Goal: Information Seeking & Learning: Learn about a topic

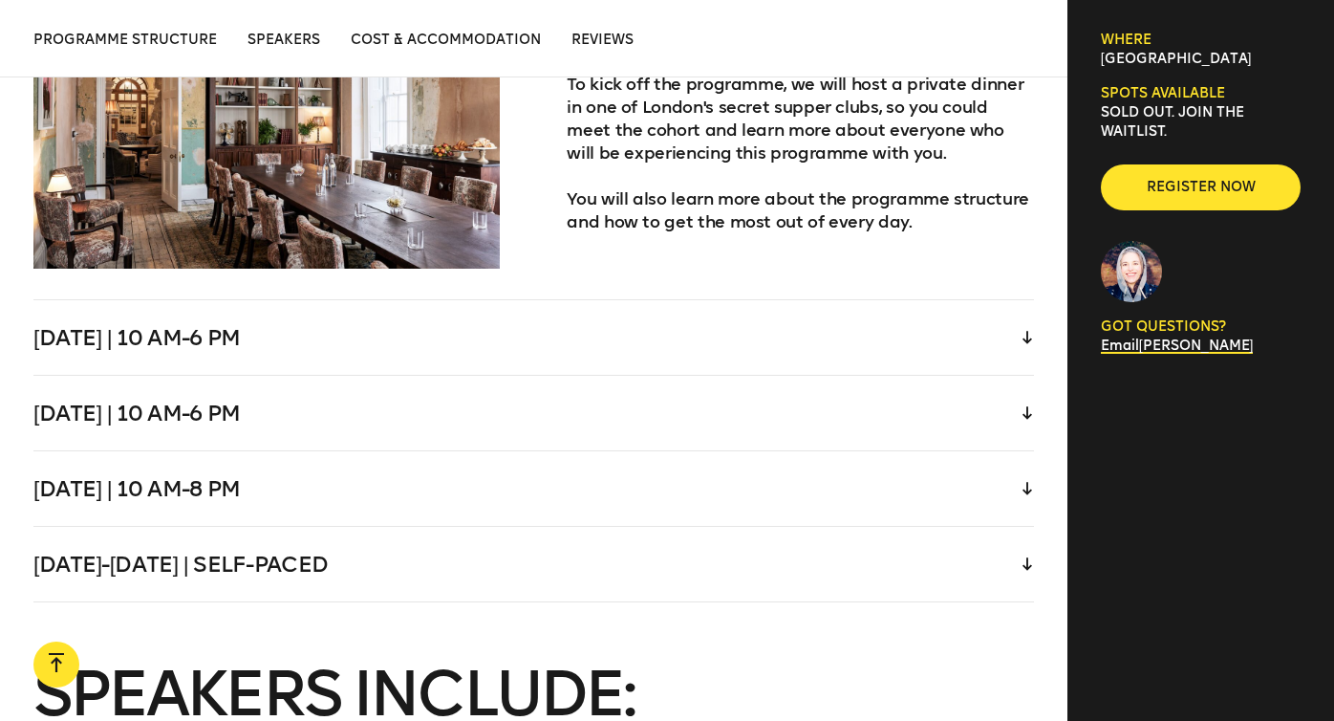
scroll to position [4052, 0]
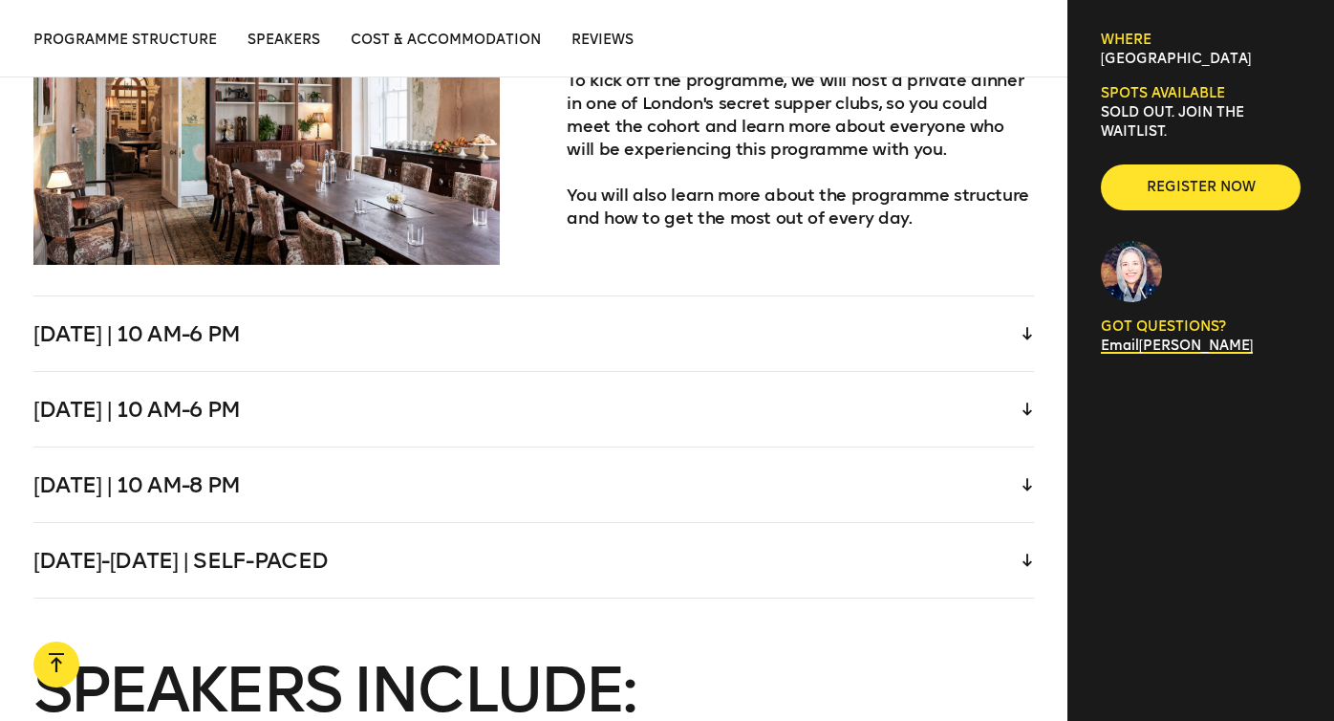
click at [781, 458] on div "Friday | 10 am-8 pm" at bounding box center [533, 484] width 1001 height 75
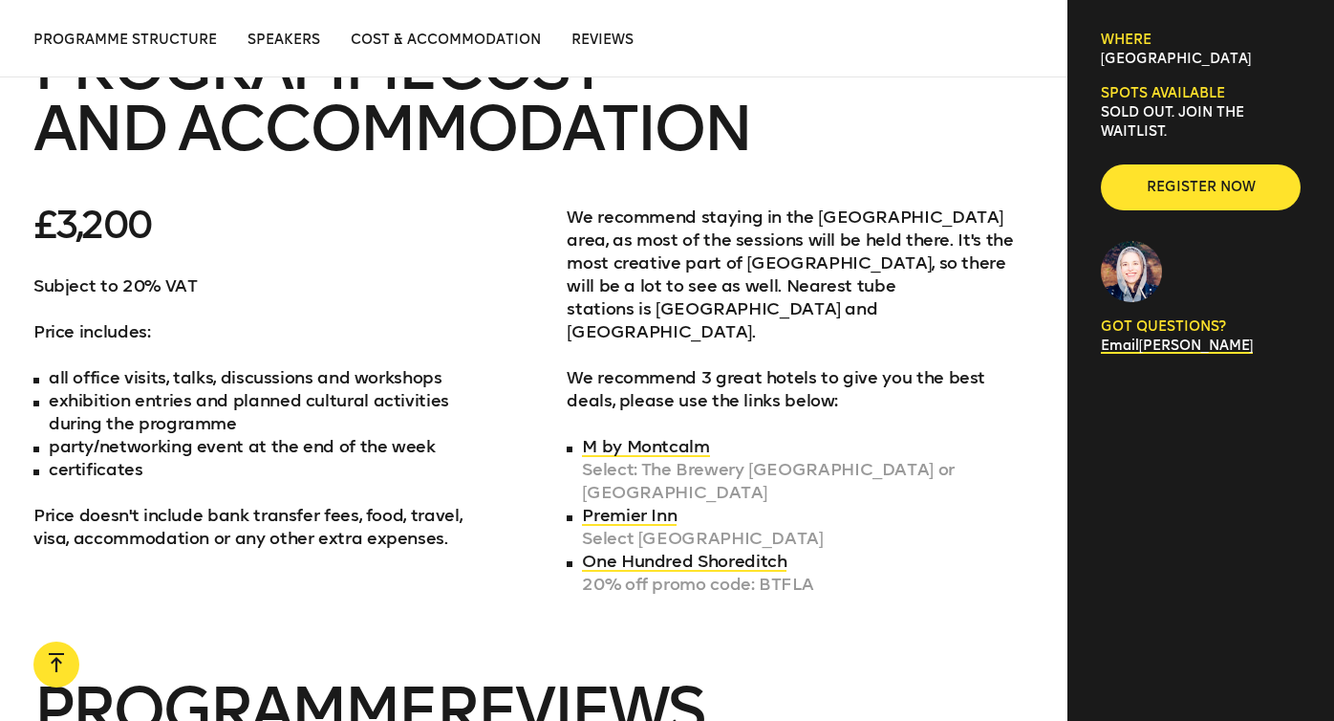
scroll to position [6863, 0]
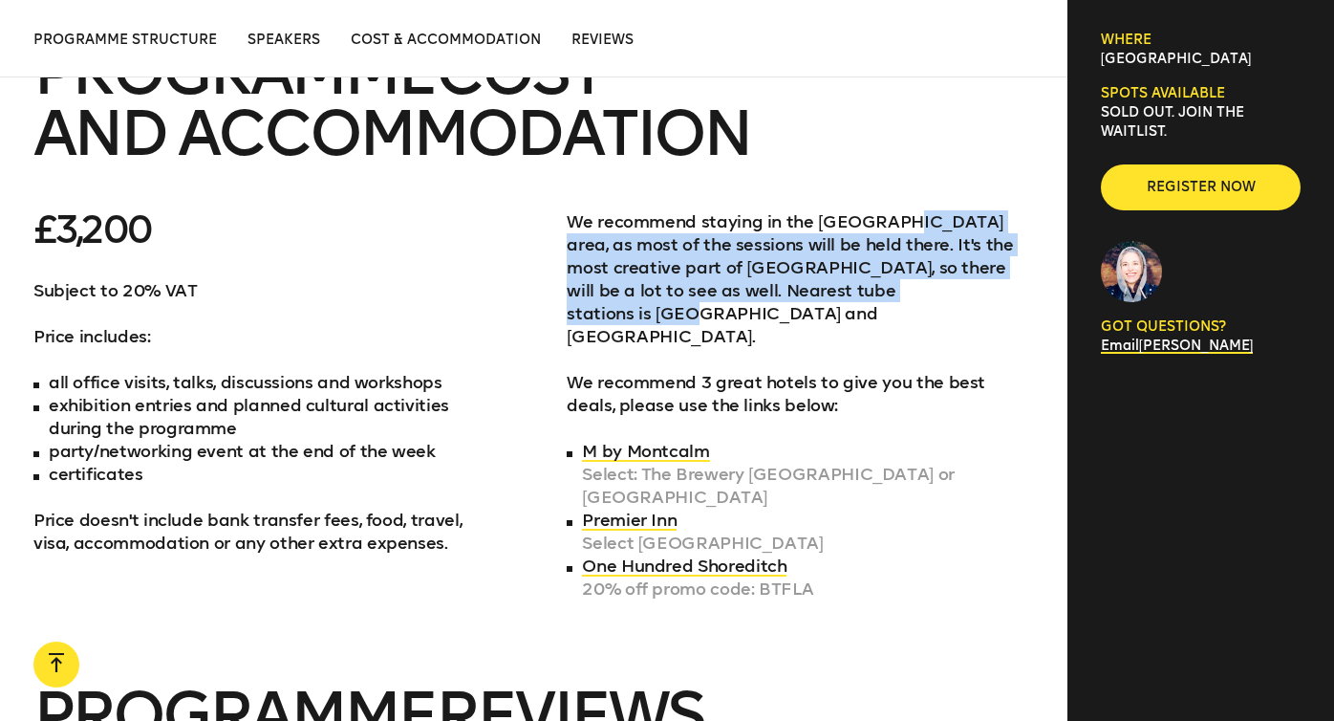
drag, startPoint x: 897, startPoint y: 147, endPoint x: 953, endPoint y: 225, distance: 95.2
click at [953, 225] on p "We recommend staying in the Shoreditch area, as most of the sessions will be he…" at bounding box center [800, 279] width 467 height 138
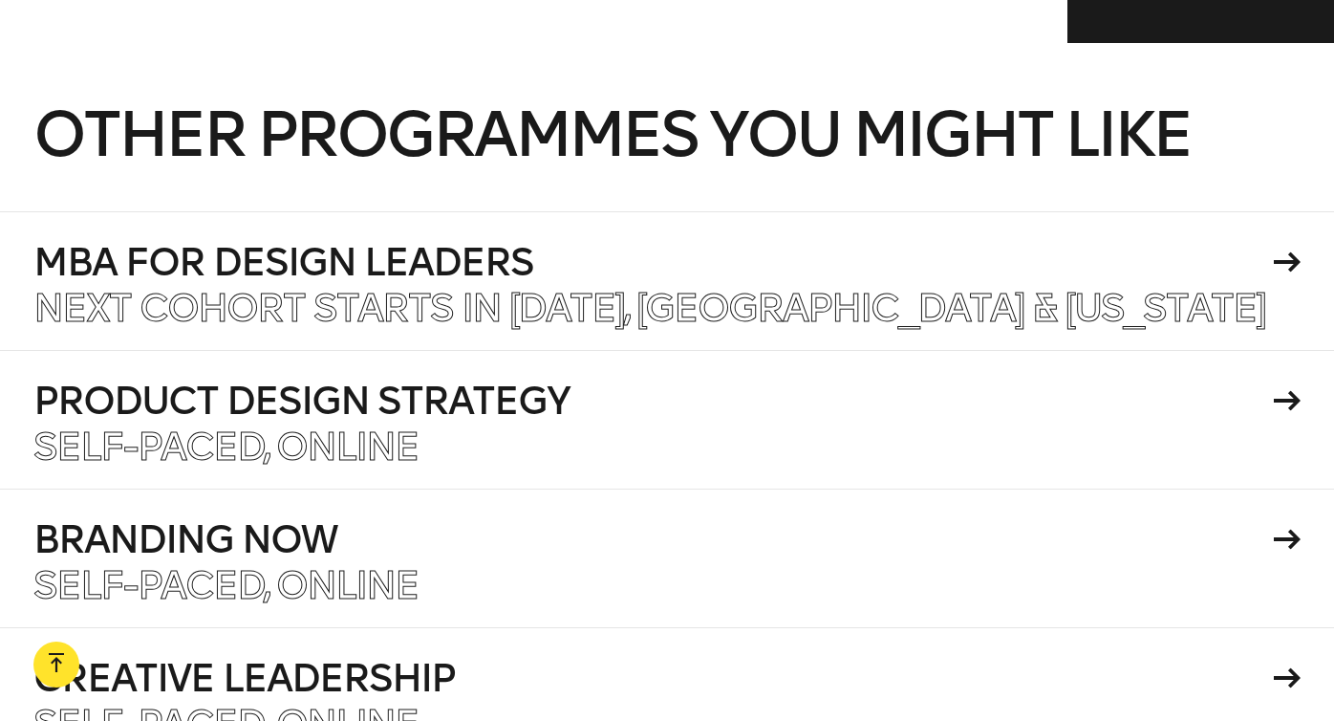
scroll to position [7849, 0]
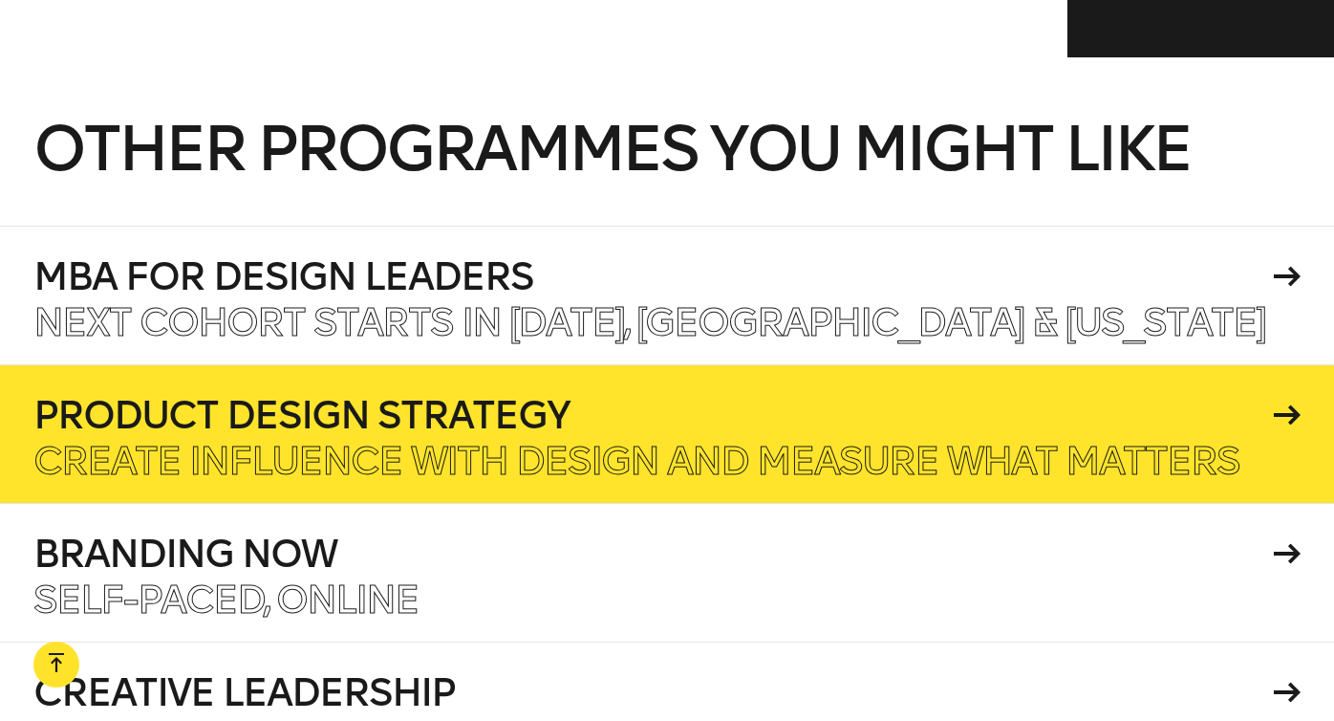
click at [507, 442] on p "Create influence with design and measure what matters" at bounding box center [636, 461] width 1206 height 38
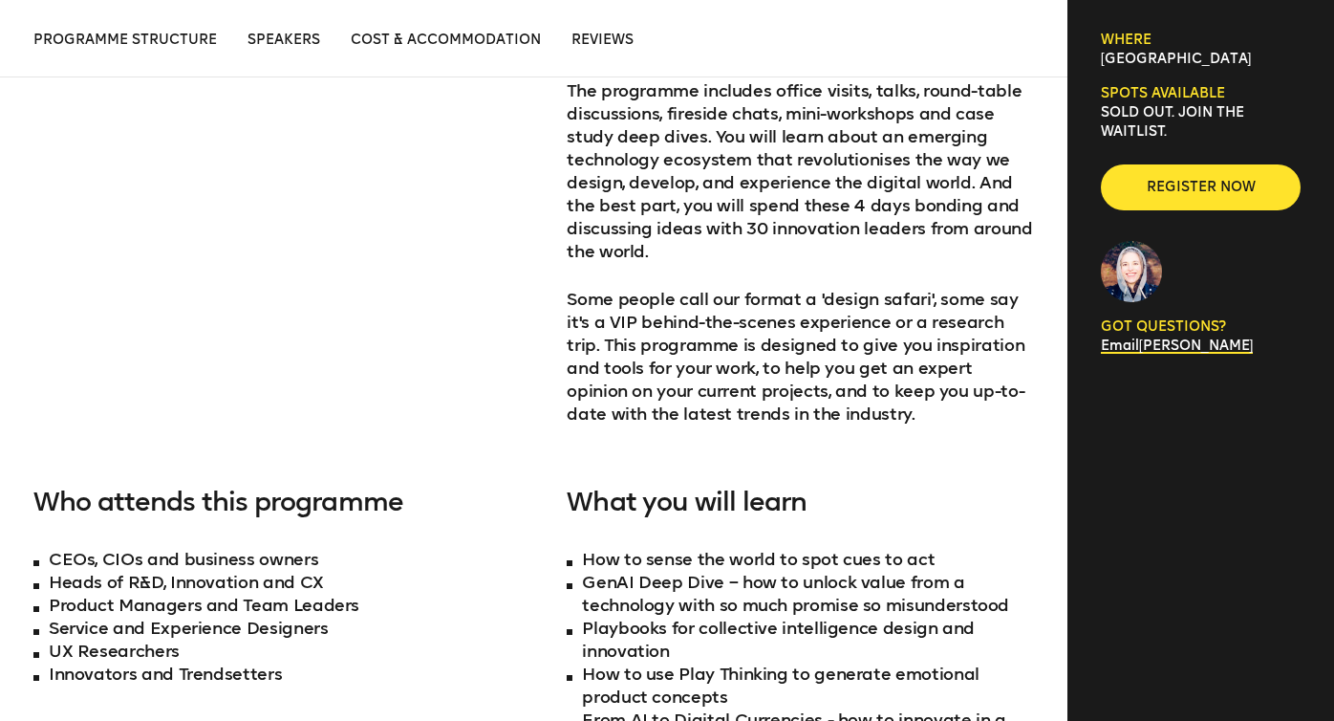
scroll to position [849, 0]
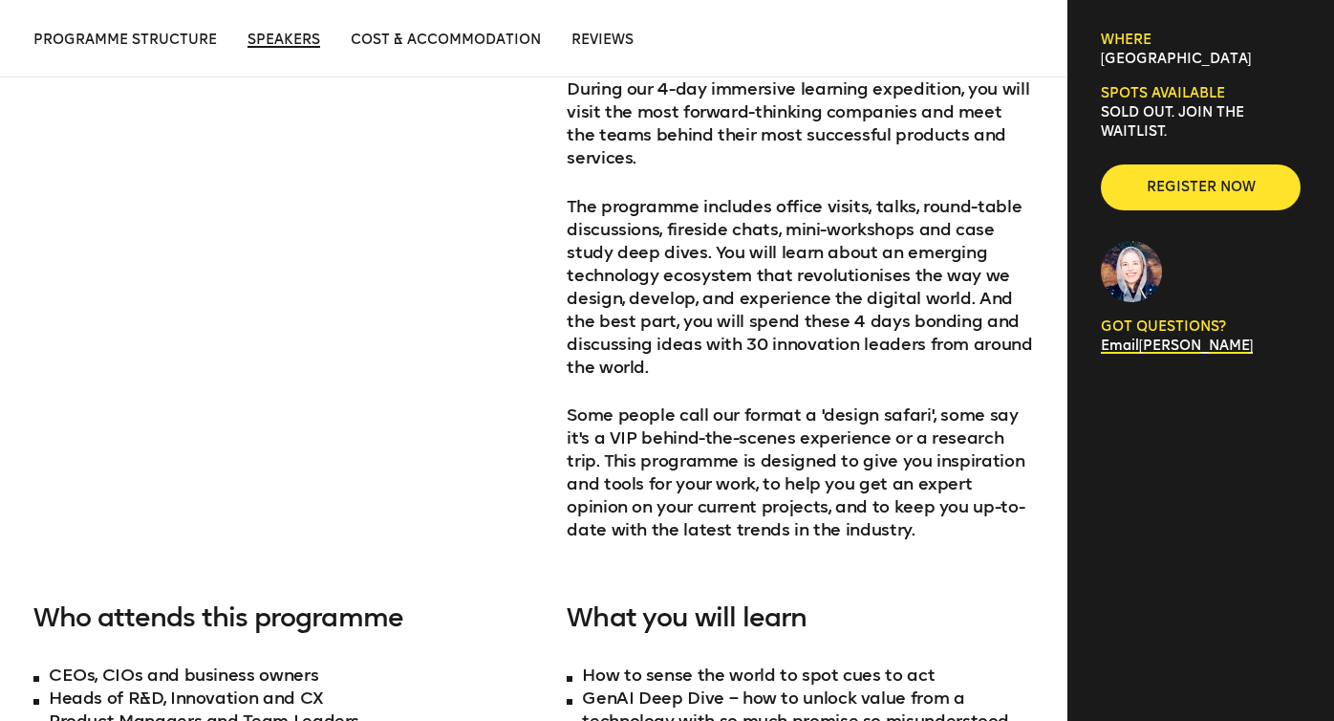
click at [282, 41] on span "Speakers" at bounding box center [284, 40] width 73 height 16
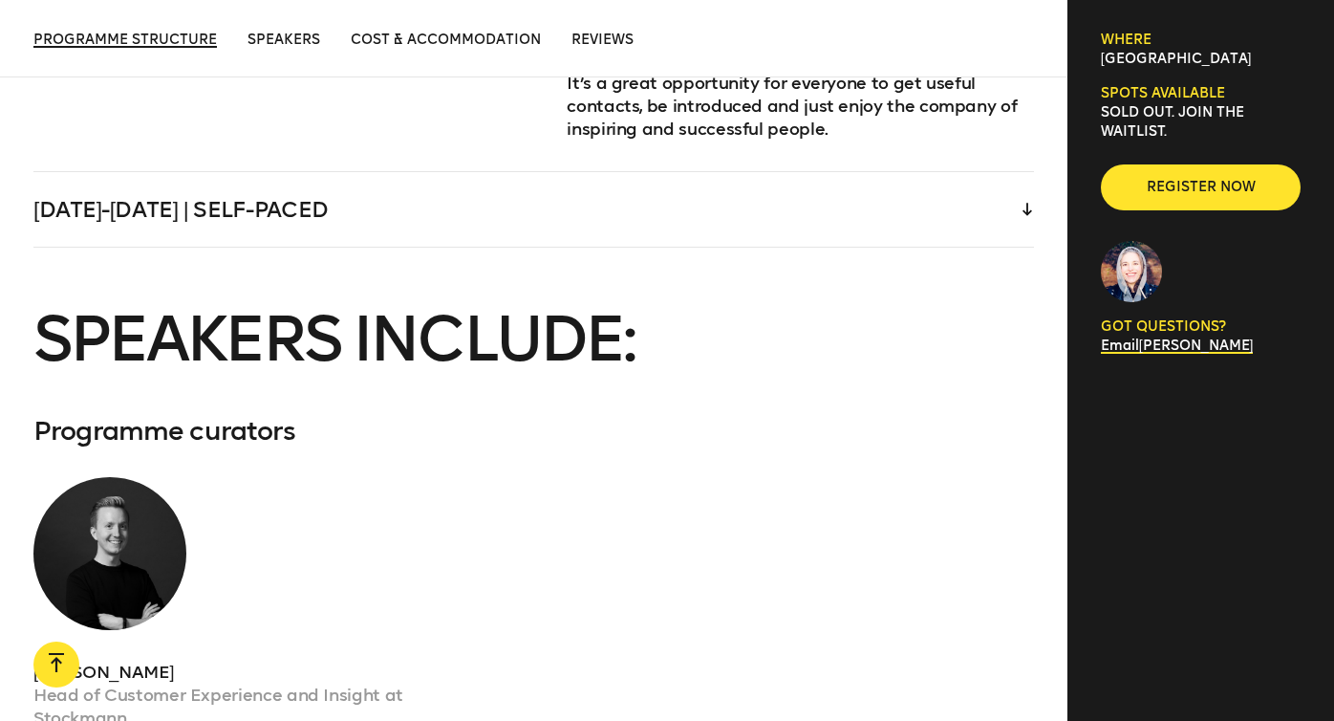
scroll to position [5264, 0]
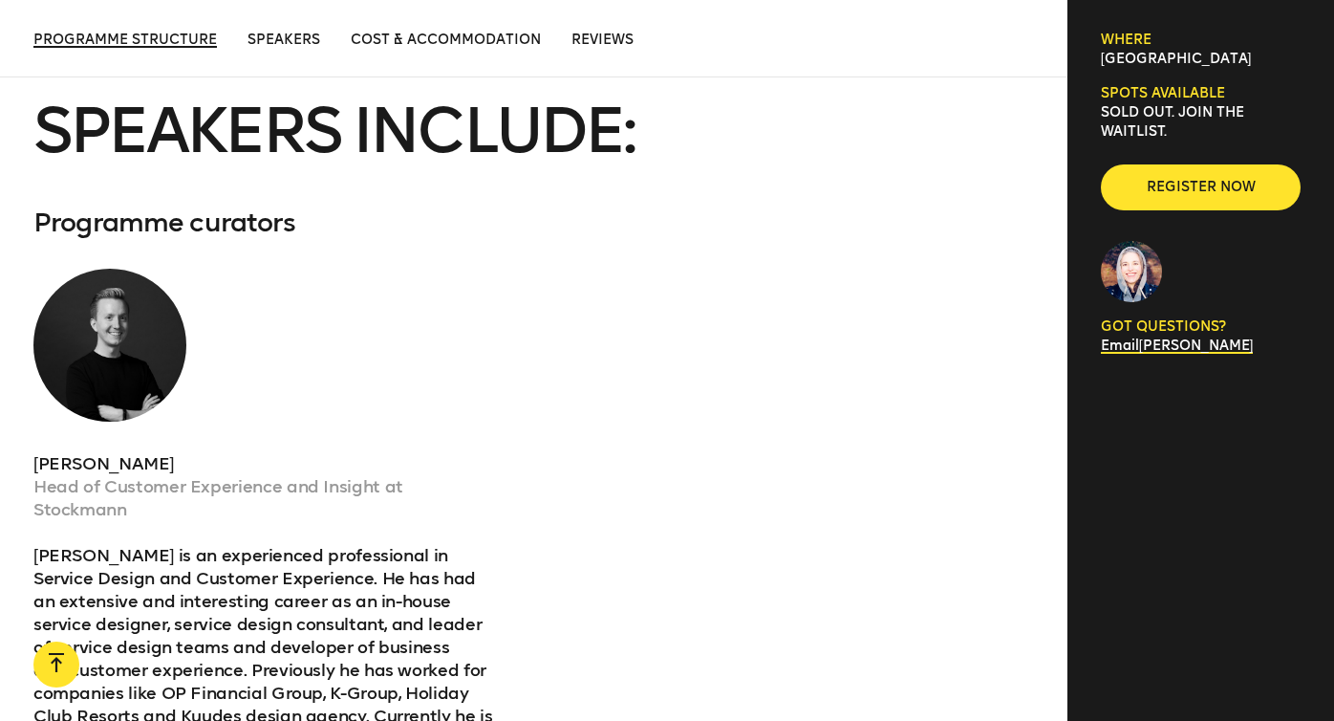
click at [180, 35] on span "Programme structure" at bounding box center [124, 40] width 183 height 16
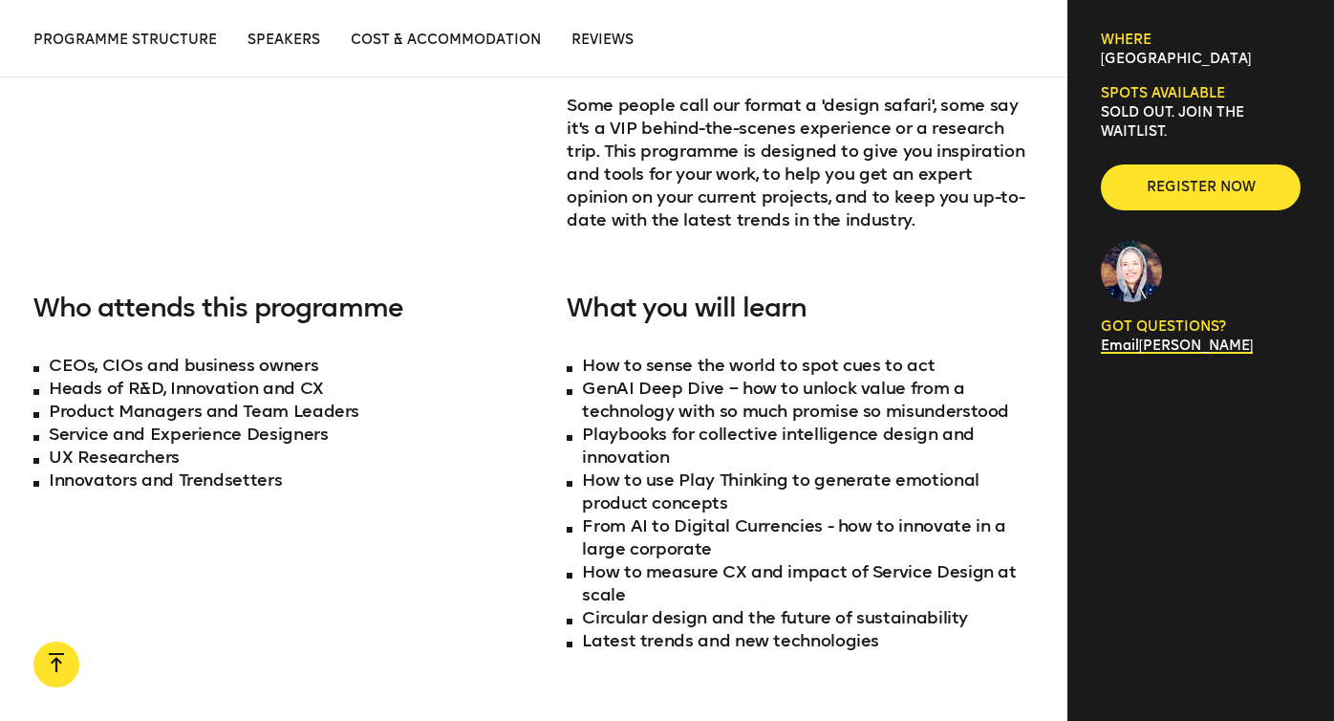
scroll to position [1155, 0]
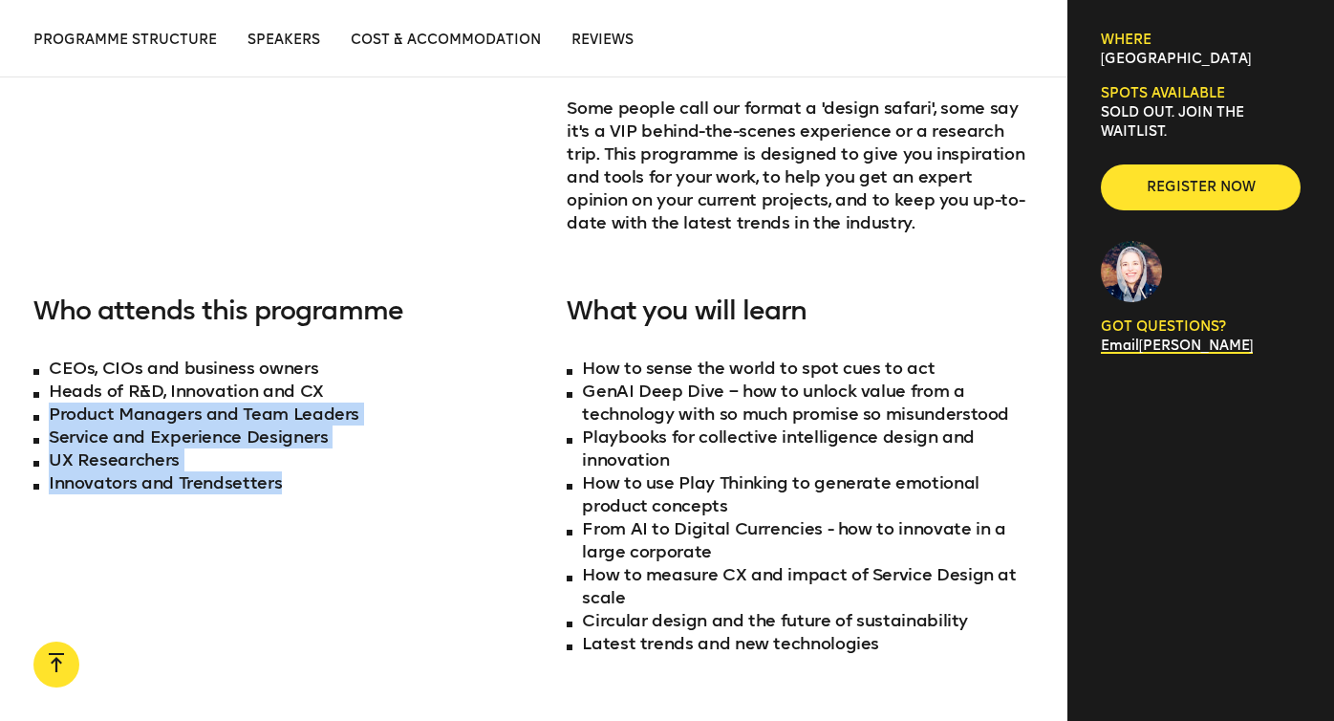
drag, startPoint x: 339, startPoint y: 388, endPoint x: 344, endPoint y: 497, distance: 109.1
click at [344, 497] on div "Who attends this programme CEOs, CIOs and business owners Heads of R&D, Innovat…" at bounding box center [266, 505] width 467 height 420
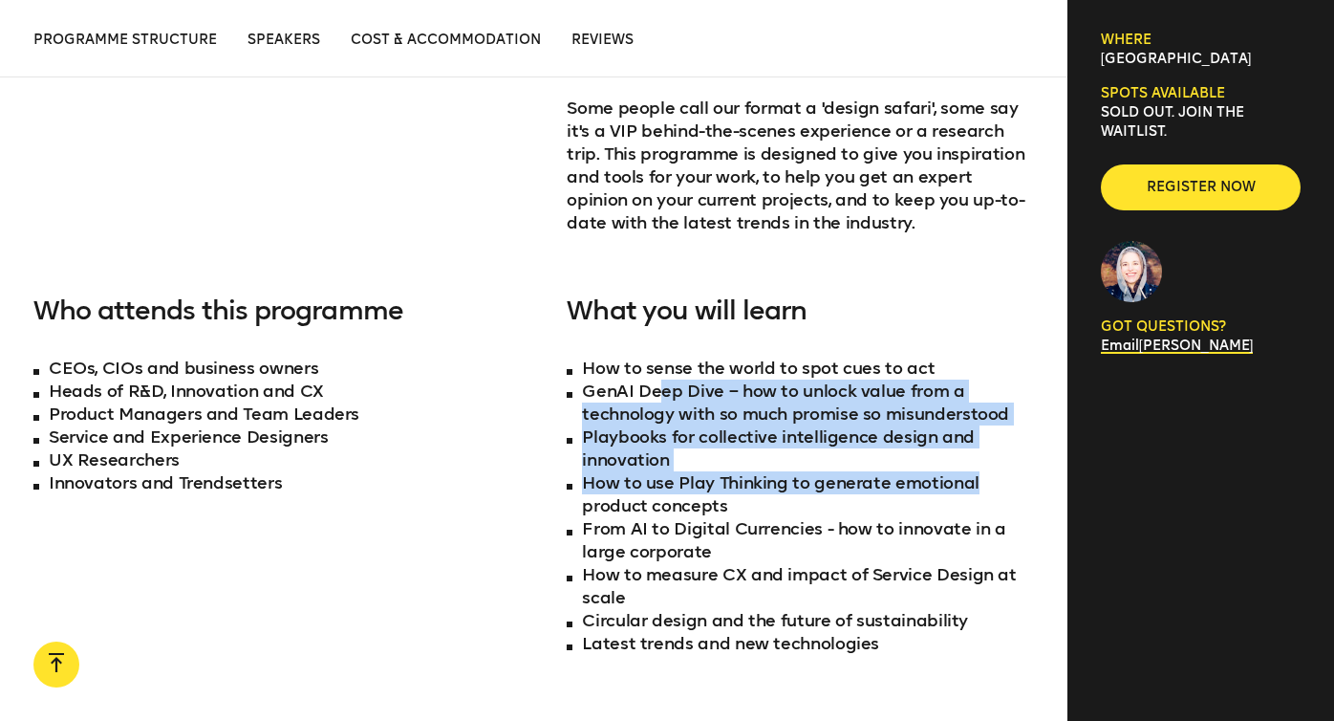
drag, startPoint x: 659, startPoint y: 399, endPoint x: 1026, endPoint y: 484, distance: 376.7
click at [1026, 484] on ul "How to sense the world to spot cues to act GenAI Deep Dive – how to unlock valu…" at bounding box center [800, 505] width 467 height 298
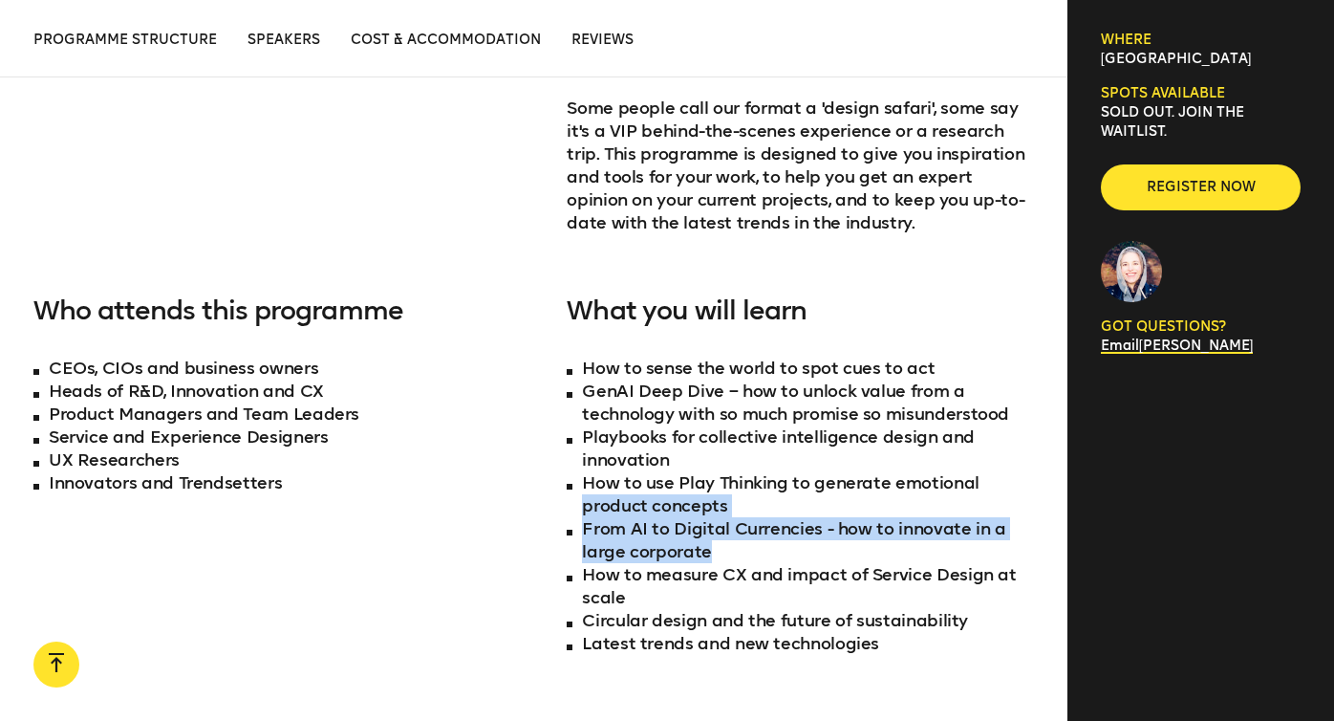
drag, startPoint x: 1026, startPoint y: 484, endPoint x: 1015, endPoint y: 553, distance: 70.7
click at [1015, 553] on ul "How to sense the world to spot cues to act GenAI Deep Dive – how to unlock valu…" at bounding box center [800, 505] width 467 height 298
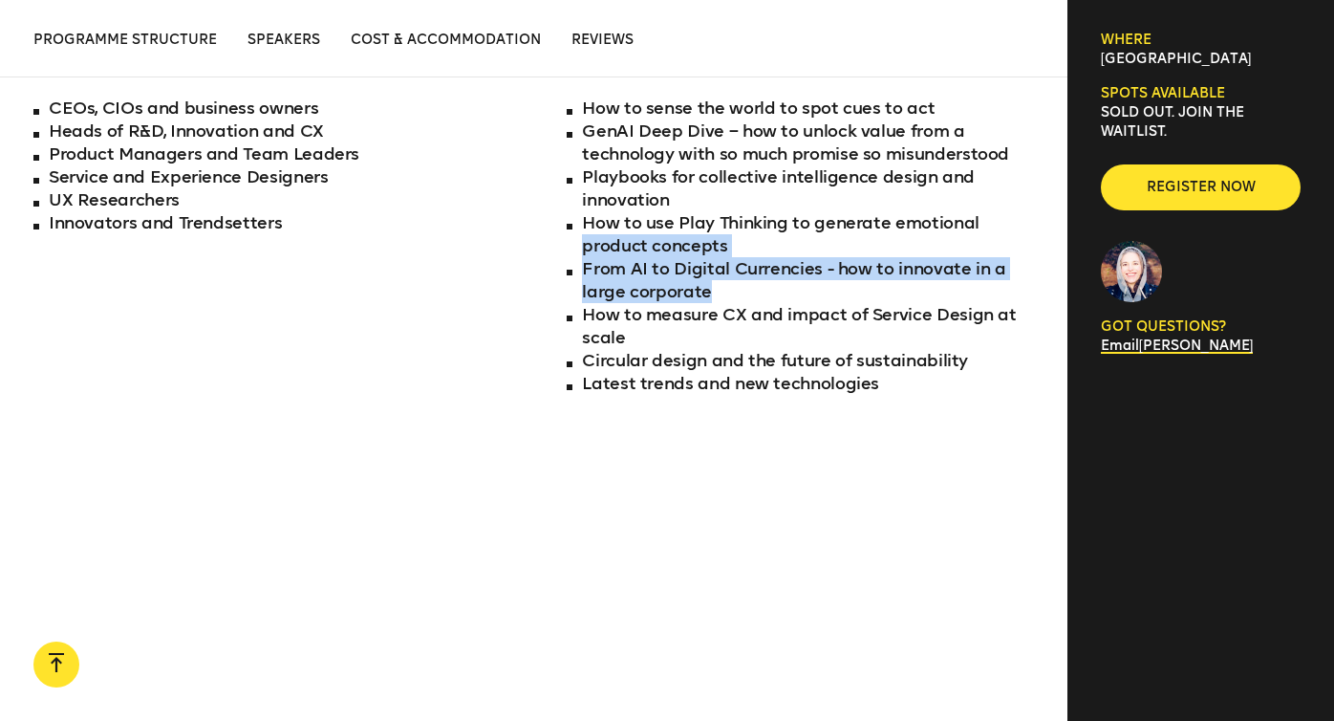
scroll to position [1427, 0]
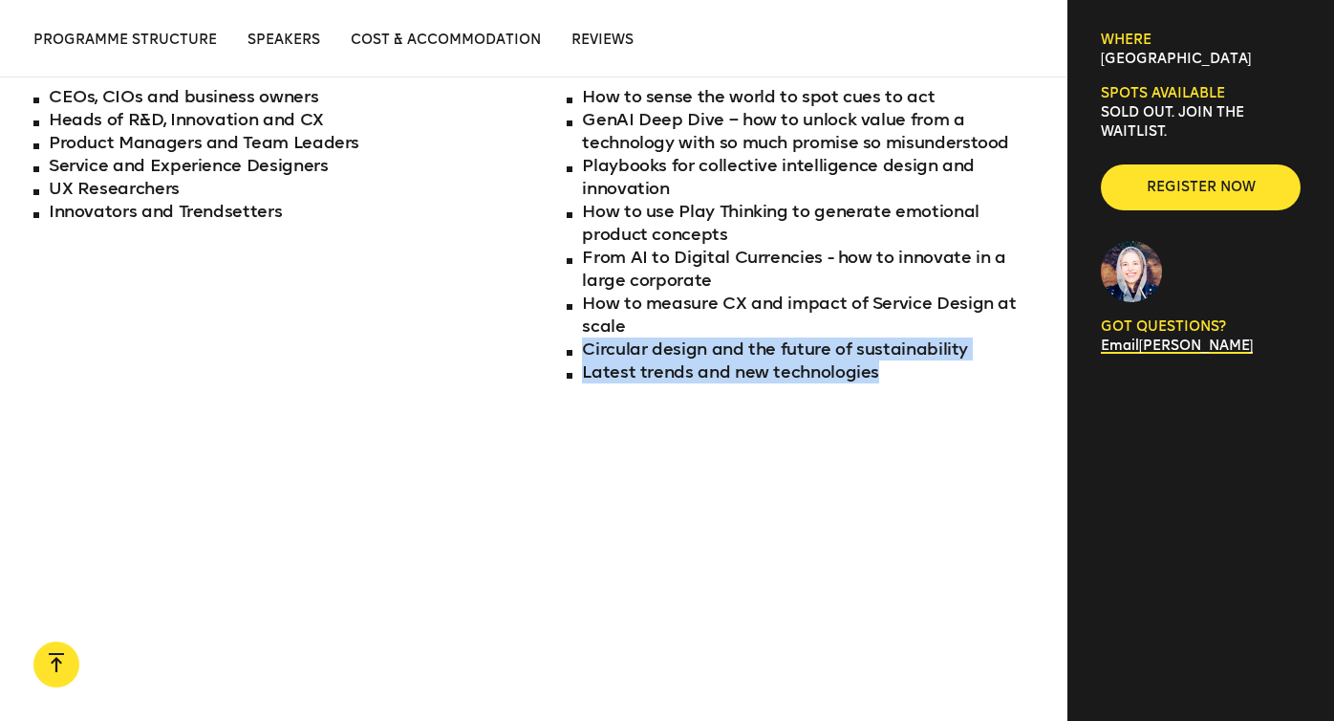
drag, startPoint x: 855, startPoint y: 334, endPoint x: 854, endPoint y: 397, distance: 63.1
click at [854, 397] on div "What you will learn How to sense the world to spot cues to act GenAI Deep Dive …" at bounding box center [800, 234] width 467 height 420
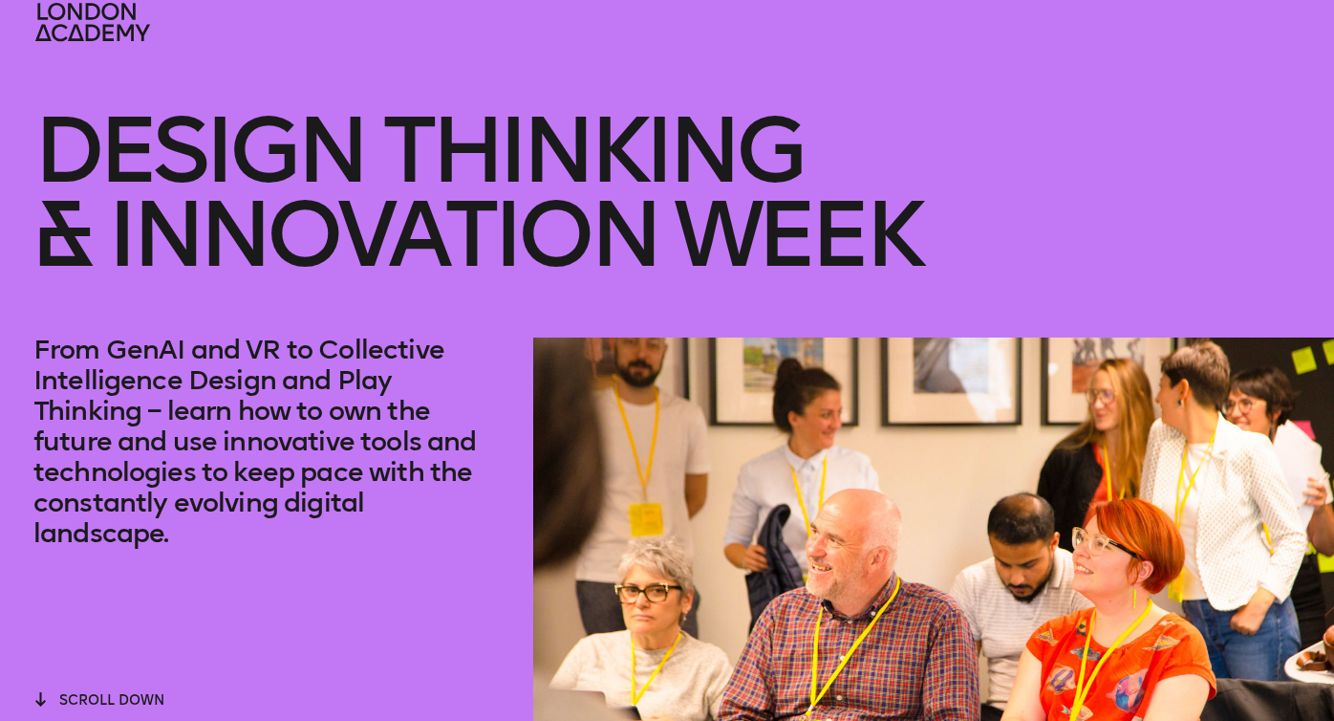
scroll to position [0, 0]
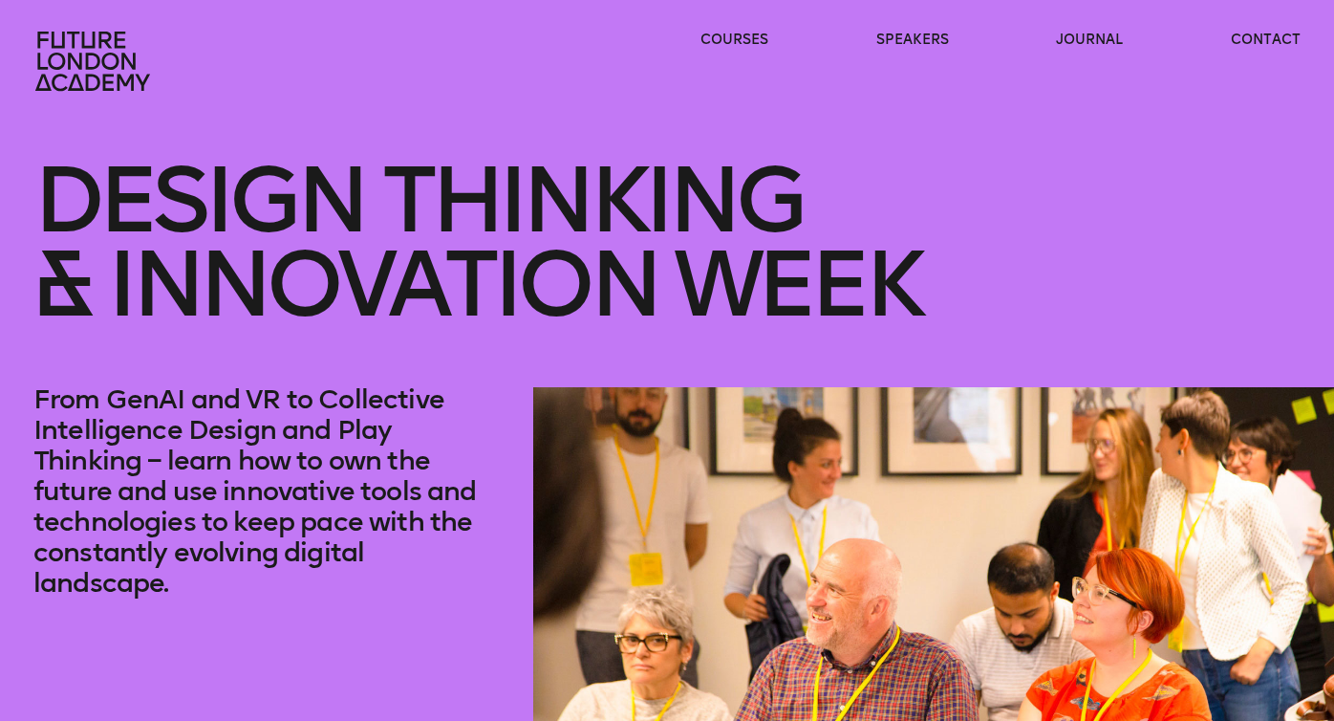
click at [88, 54] on icon at bounding box center [92, 61] width 115 height 59
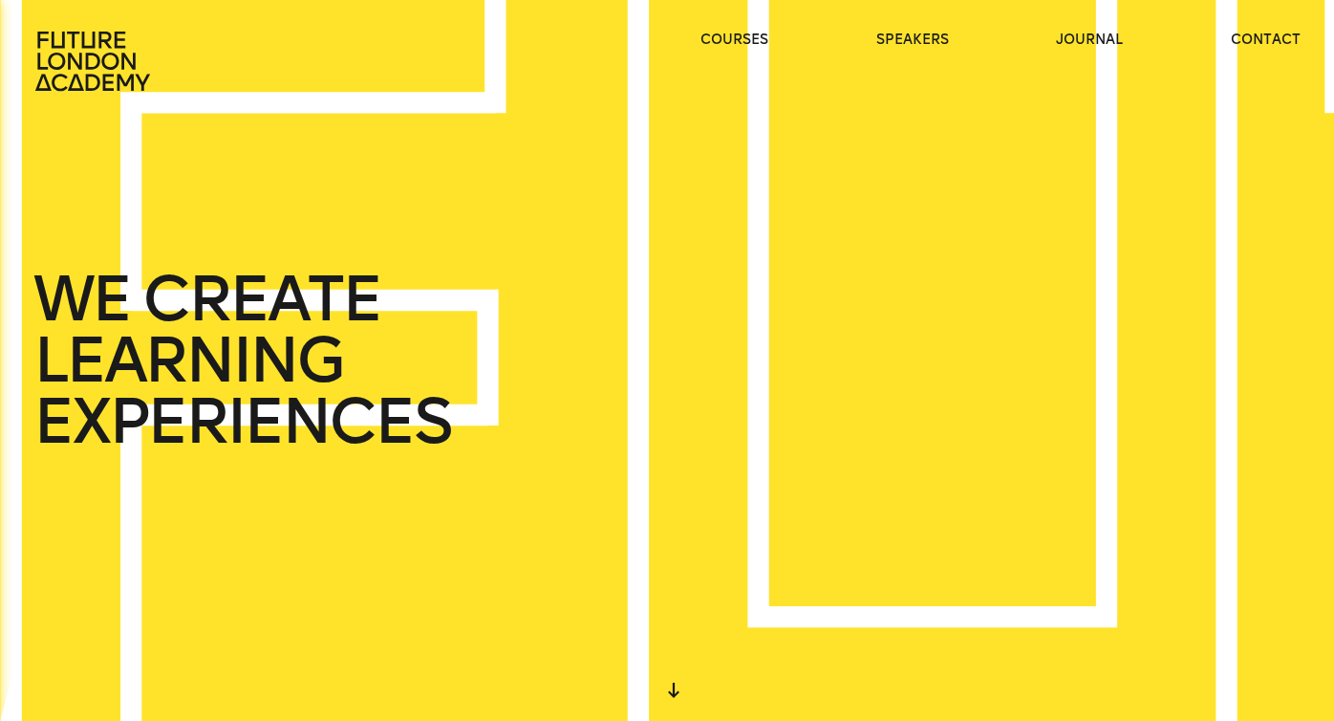
click at [91, 60] on icon at bounding box center [94, 61] width 122 height 61
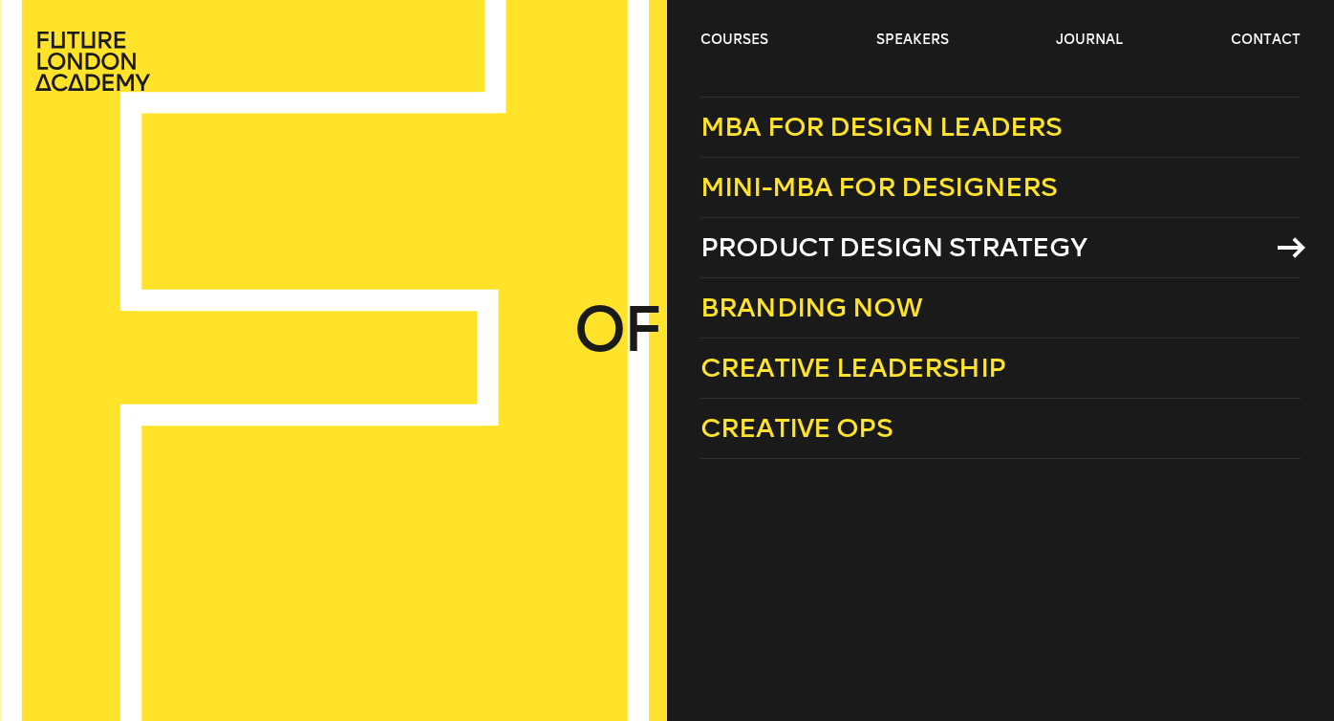
click at [848, 245] on span "Product Design Strategy" at bounding box center [894, 247] width 387 height 32
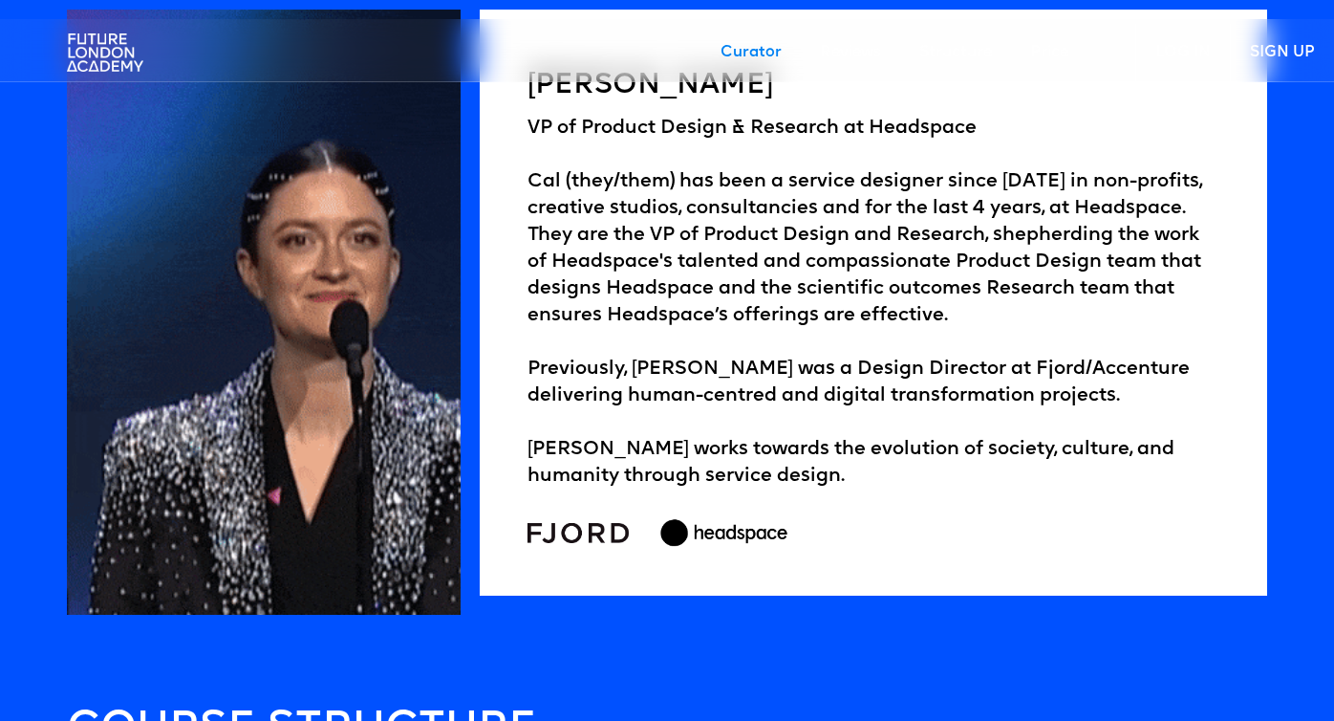
scroll to position [2957, 0]
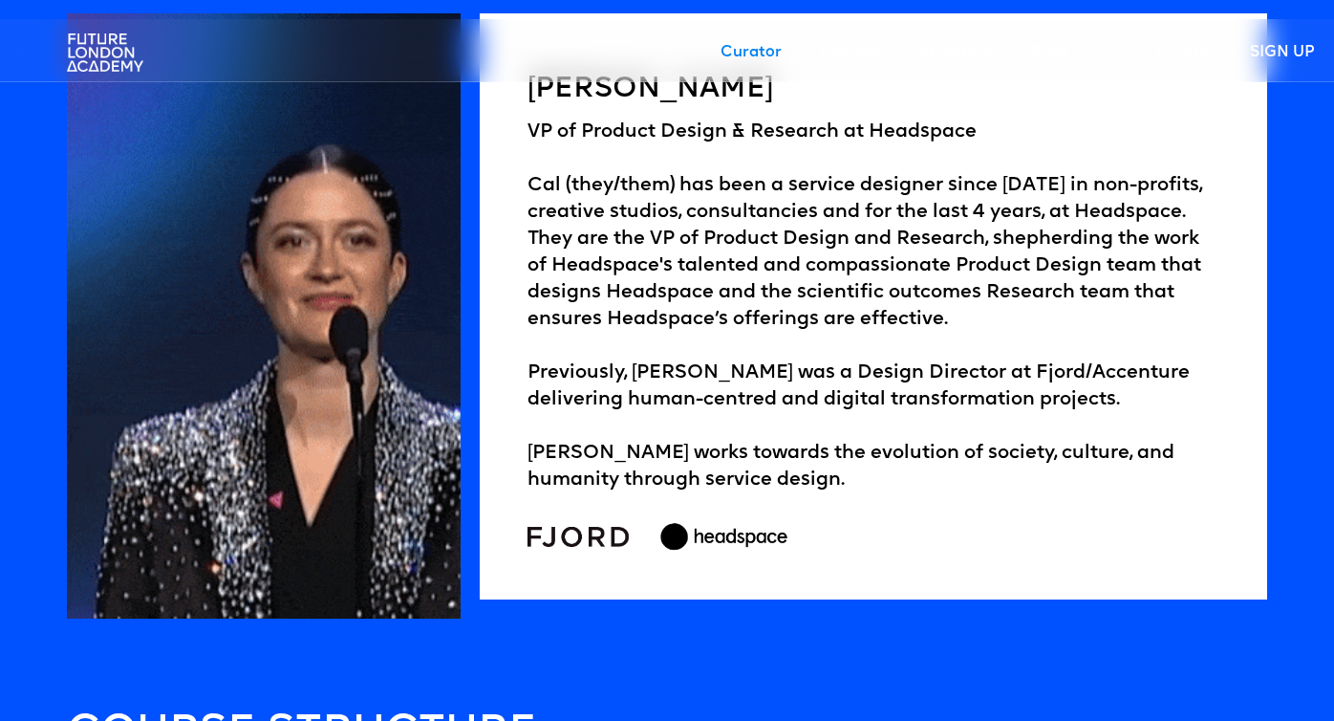
click at [1046, 351] on div "VP of Product Design & Research at [GEOGRAPHIC_DATA] (they/them) has been a ser…" at bounding box center [874, 306] width 692 height 375
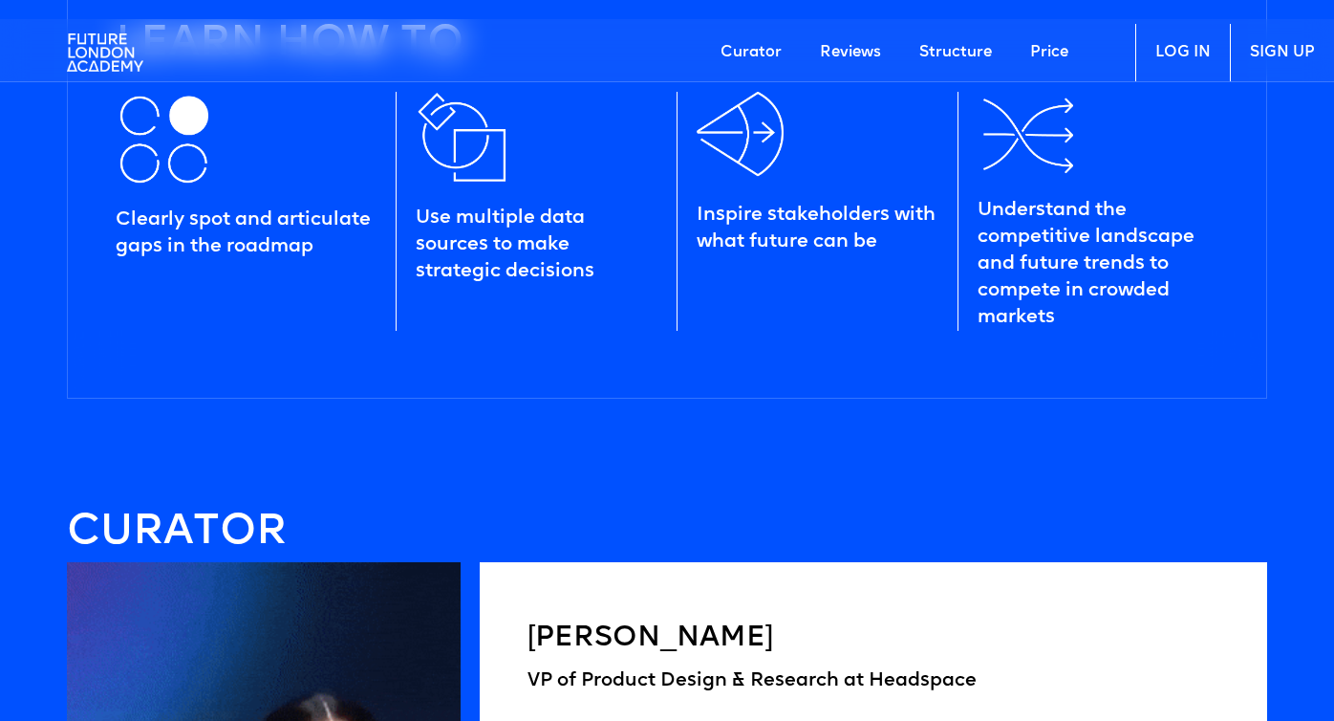
scroll to position [2021, 0]
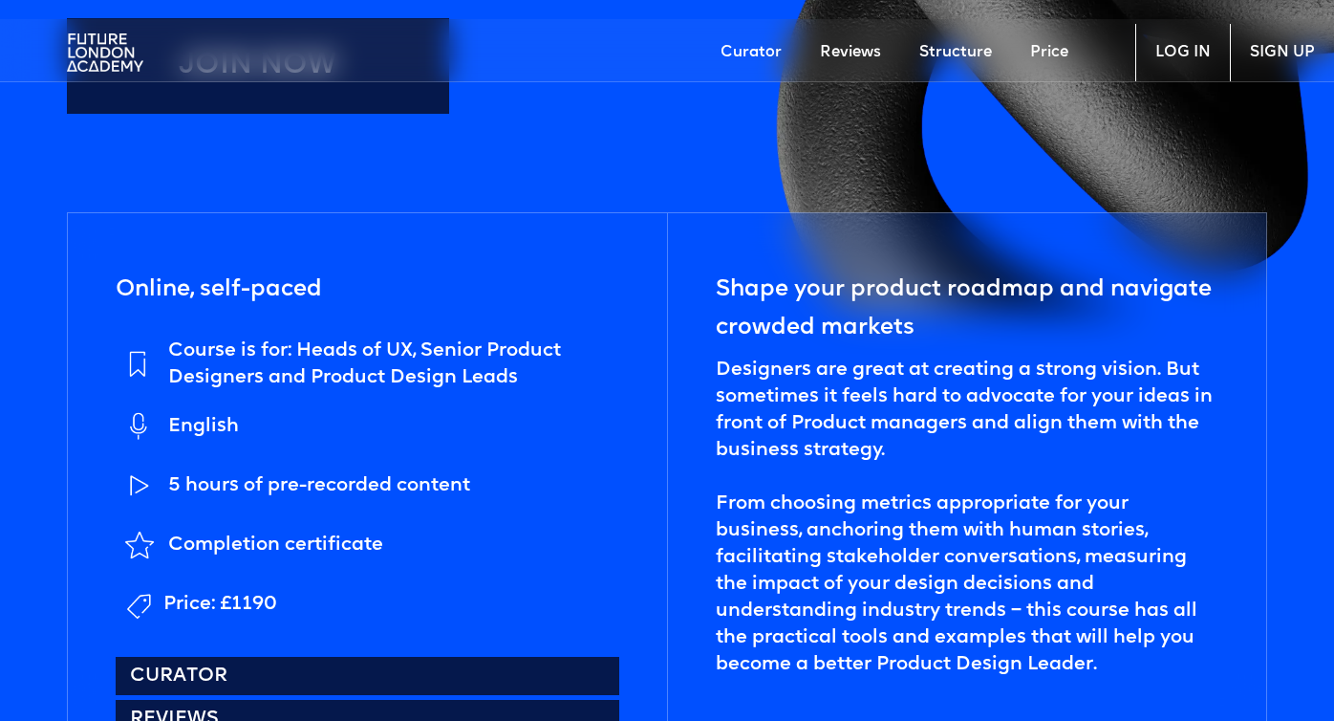
scroll to position [611, 0]
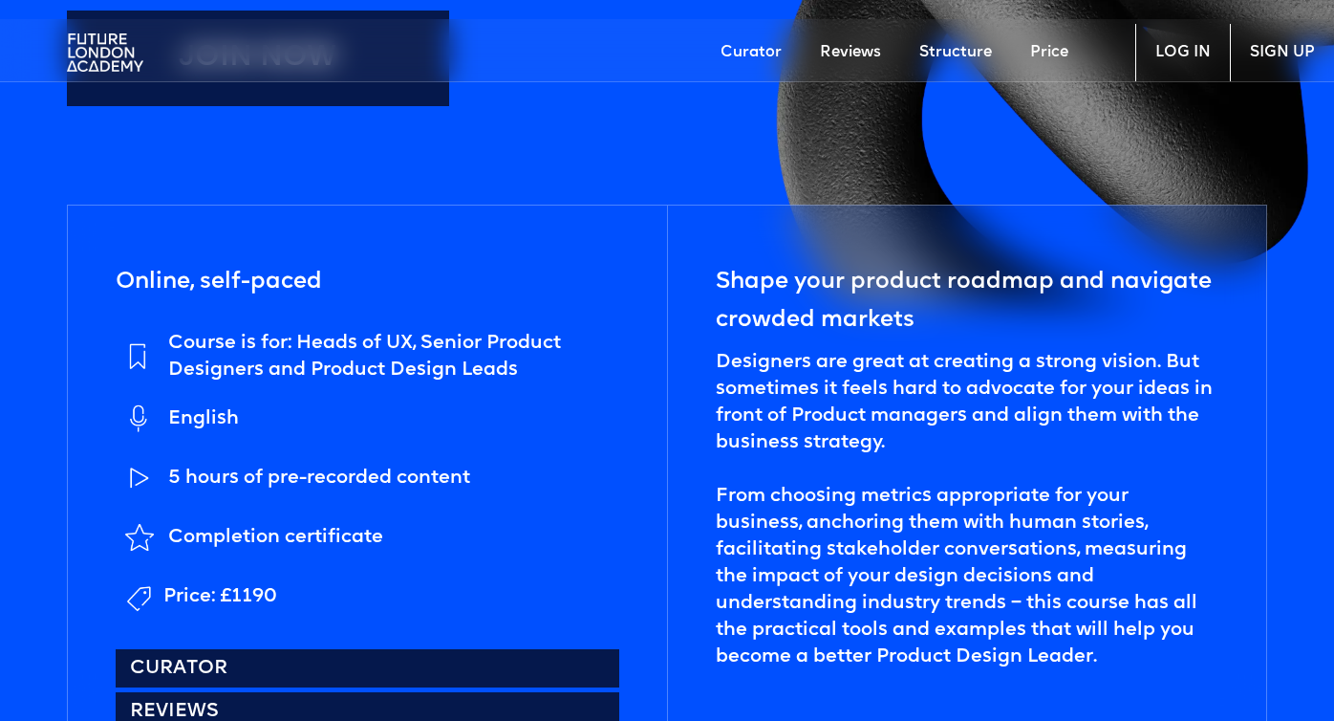
click at [946, 47] on link "Structure" at bounding box center [955, 52] width 111 height 57
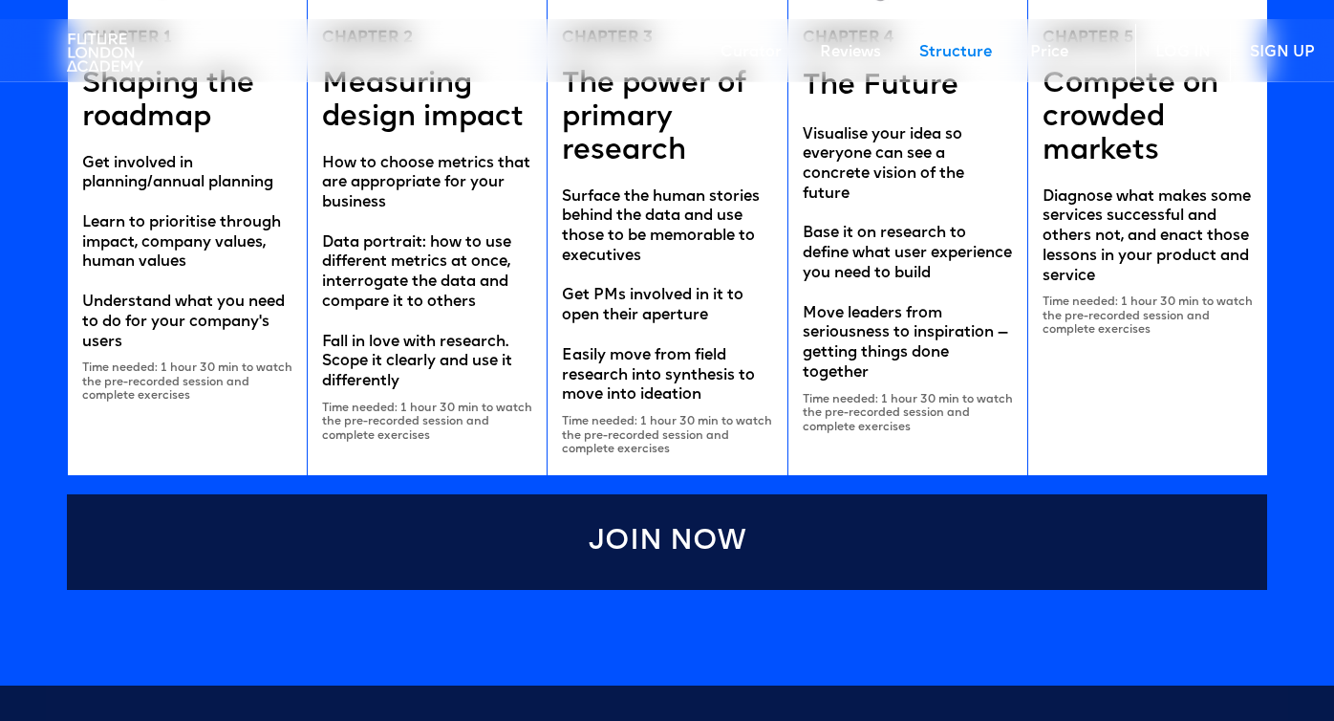
scroll to position [3874, 0]
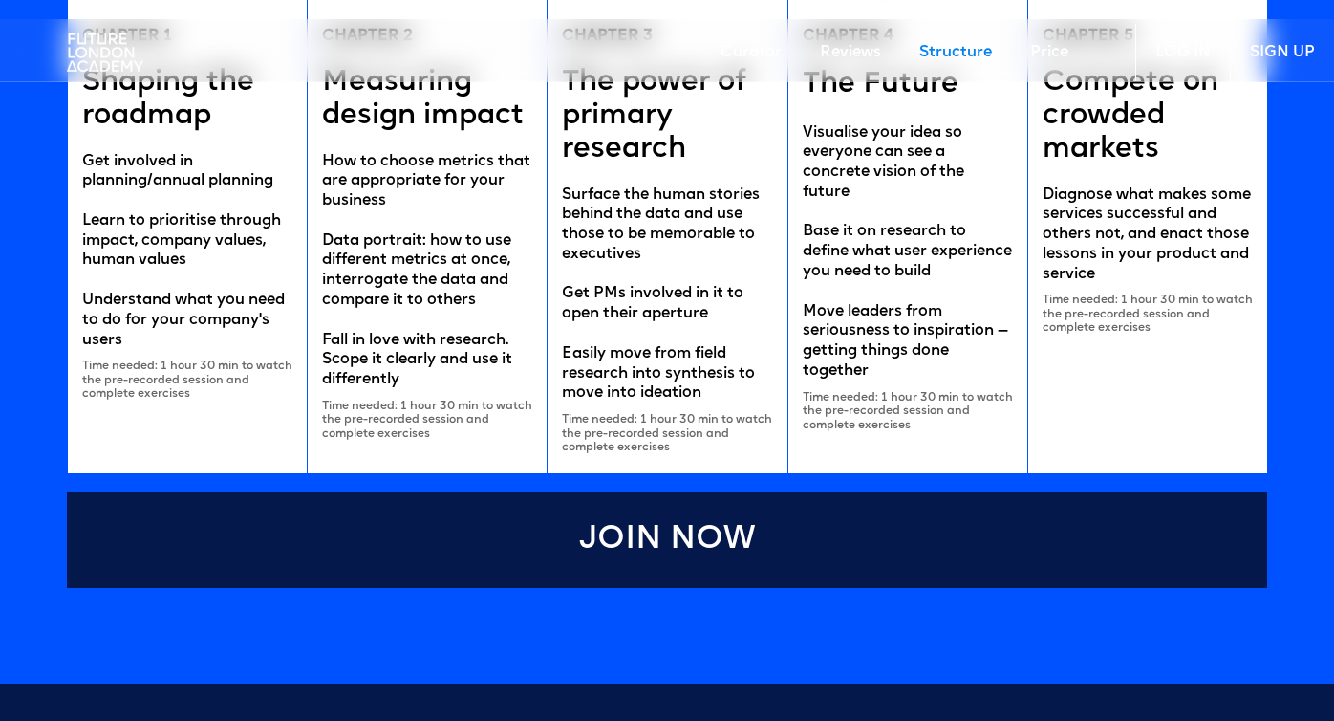
click at [876, 542] on link "Join Now" at bounding box center [667, 540] width 1200 height 96
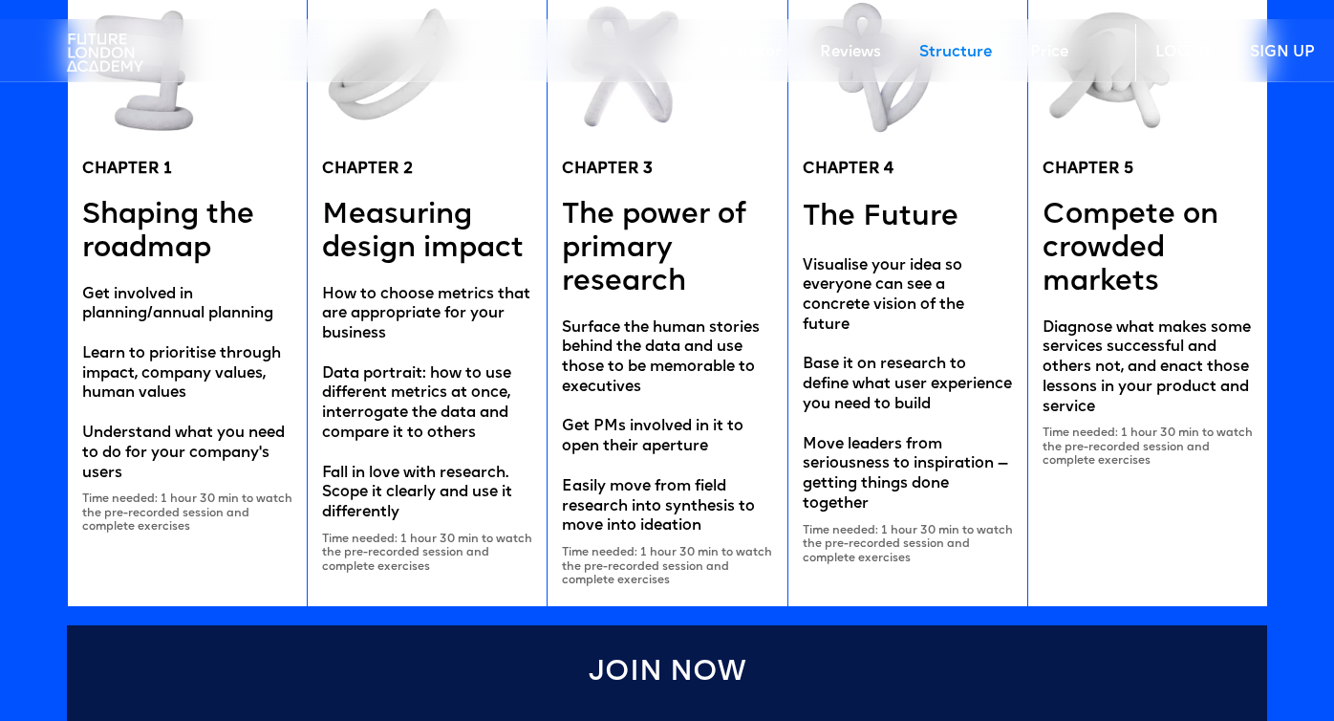
scroll to position [3743, 0]
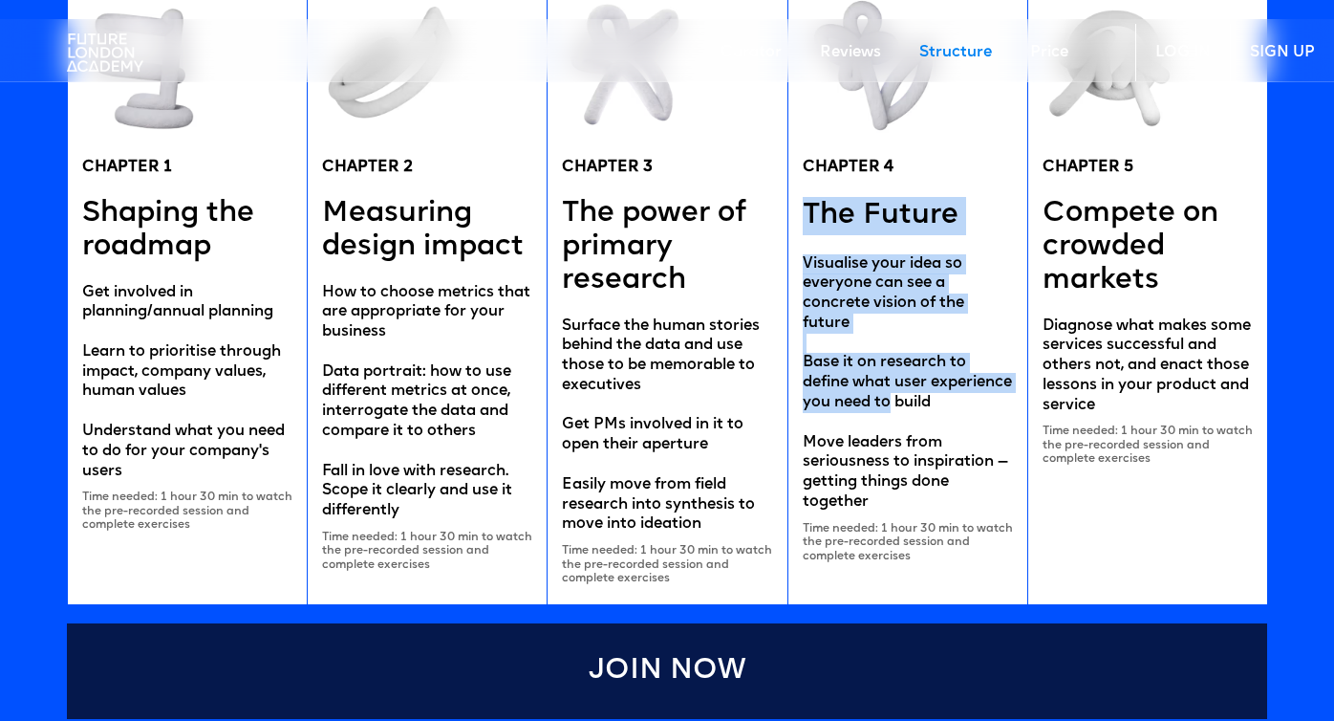
drag, startPoint x: 847, startPoint y: 191, endPoint x: 1024, endPoint y: 390, distance: 266.7
click at [1024, 390] on div "CHAPTER 4 The Future Visualise your idea so everyone can see a concrete vision …" at bounding box center [907, 290] width 240 height 629
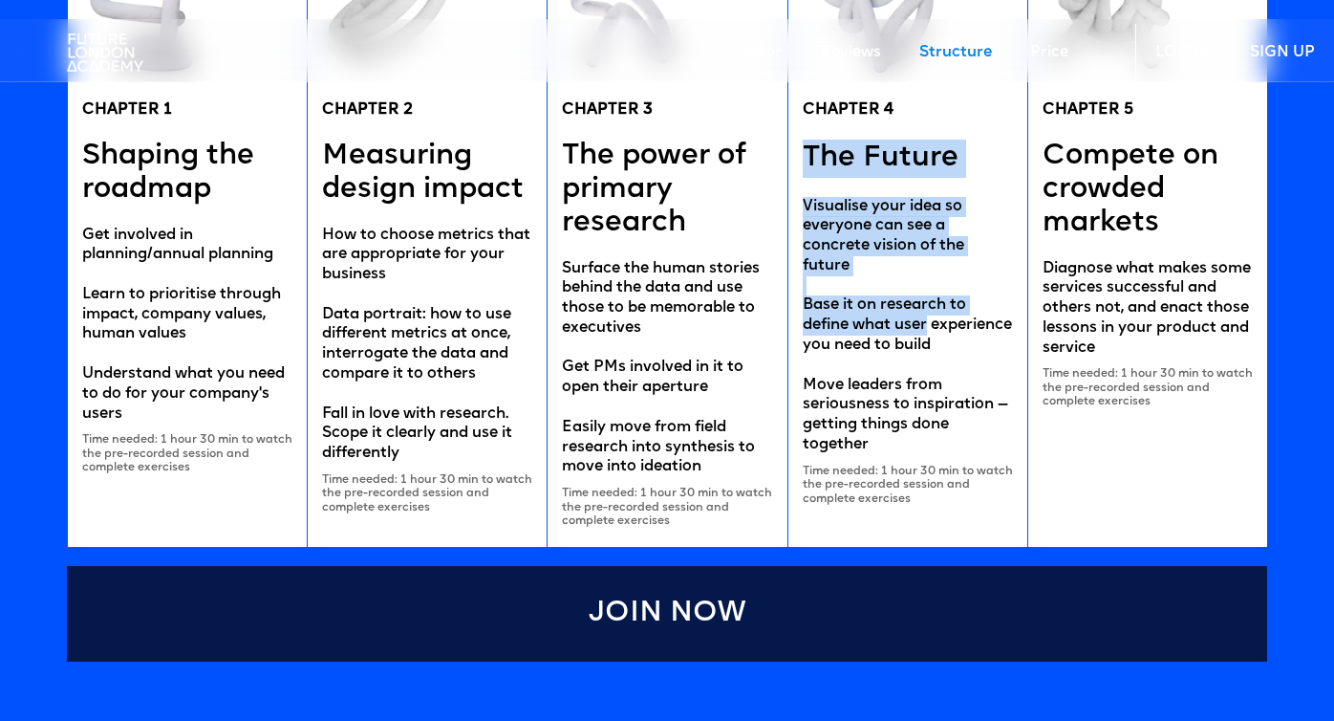
scroll to position [3800, 0]
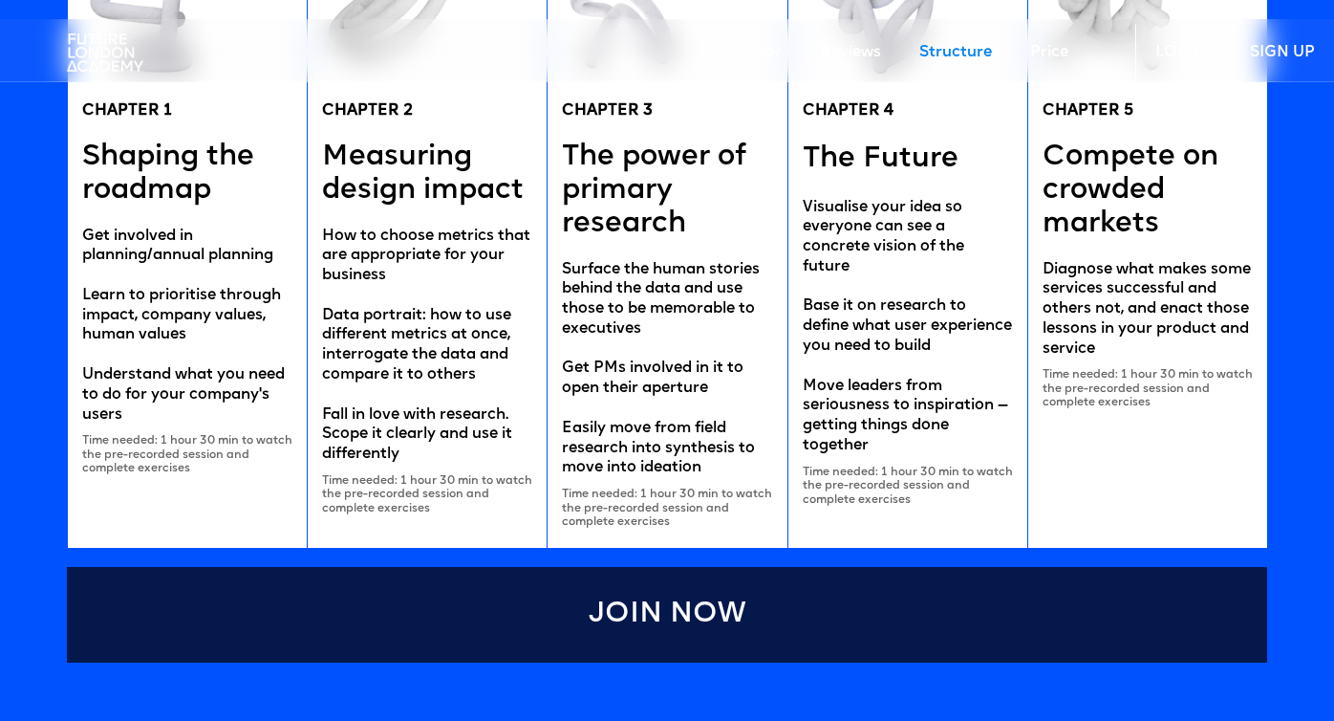
click at [931, 507] on div "Time needed: 1 hour 30 min to watch the pre-recorded session and complete exerc…" at bounding box center [908, 485] width 210 height 41
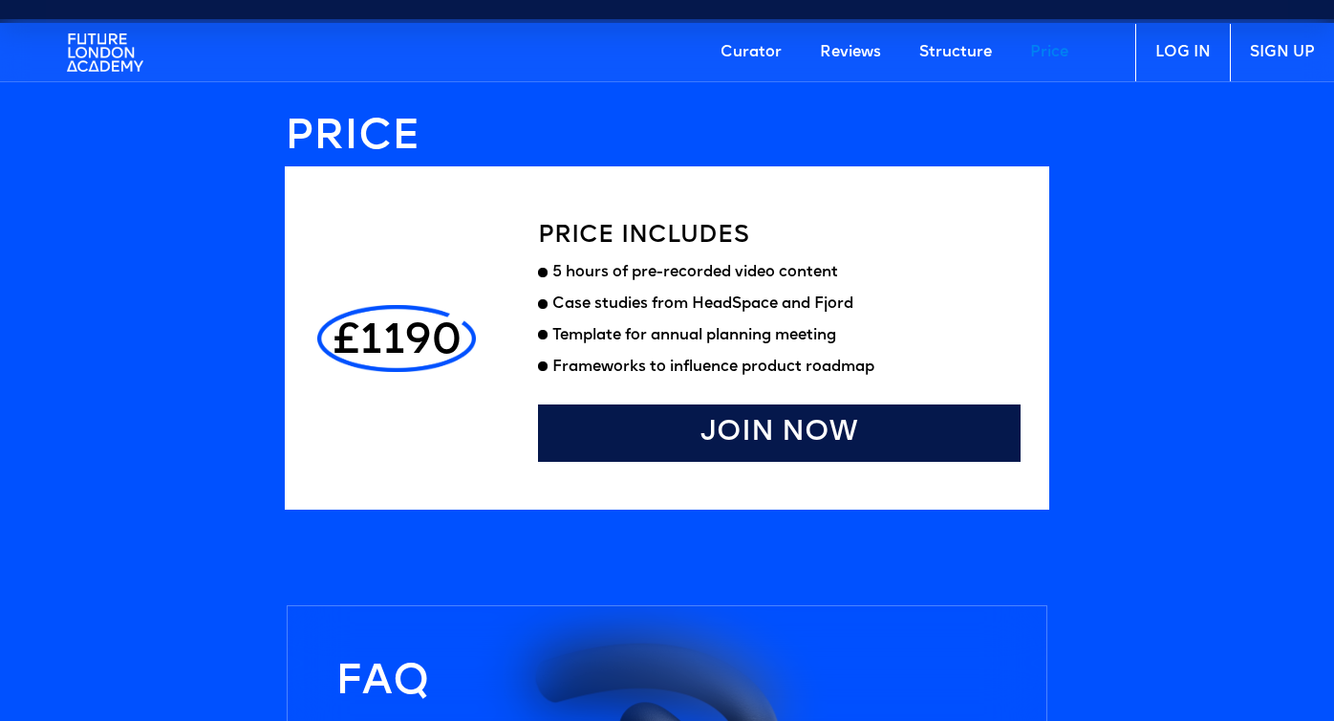
scroll to position [5104, 0]
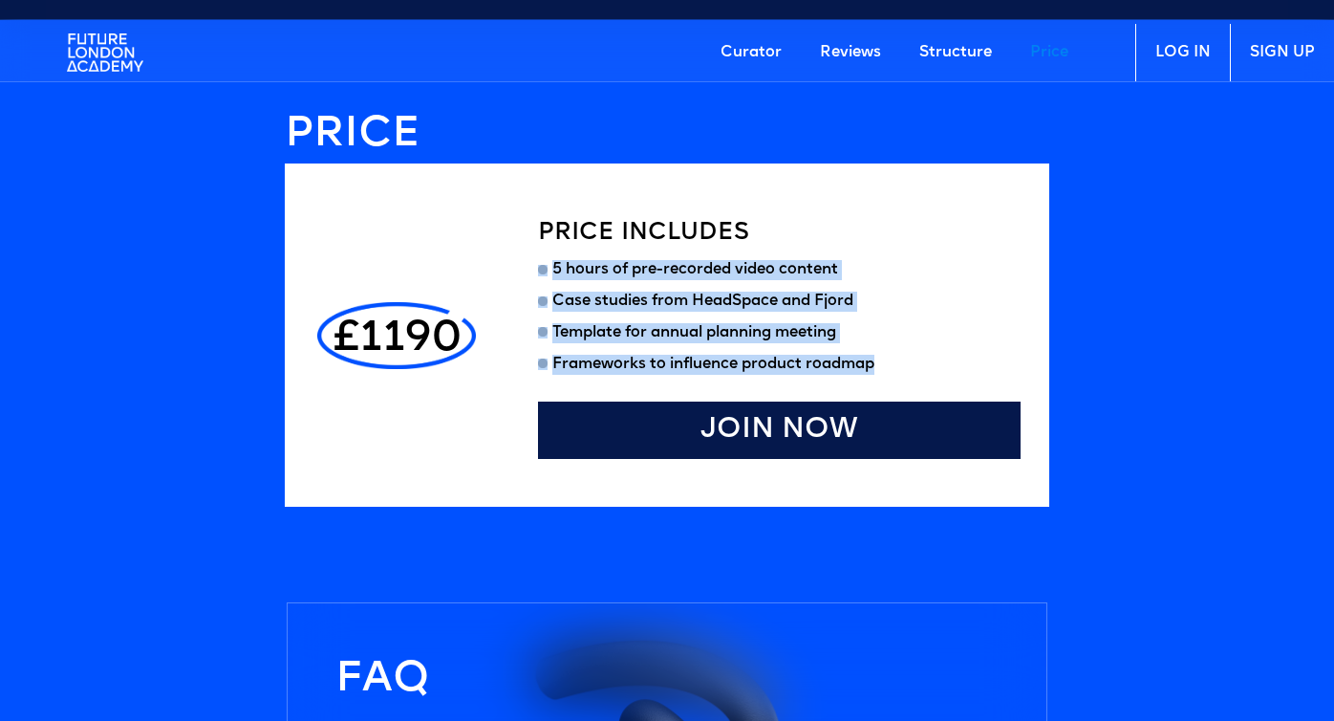
drag, startPoint x: 898, startPoint y: 359, endPoint x: 530, endPoint y: 263, distance: 380.4
click at [530, 263] on div "£1190 Price includes 5 hours of pre-recorded video content Case studies from He…" at bounding box center [667, 334] width 765 height 342
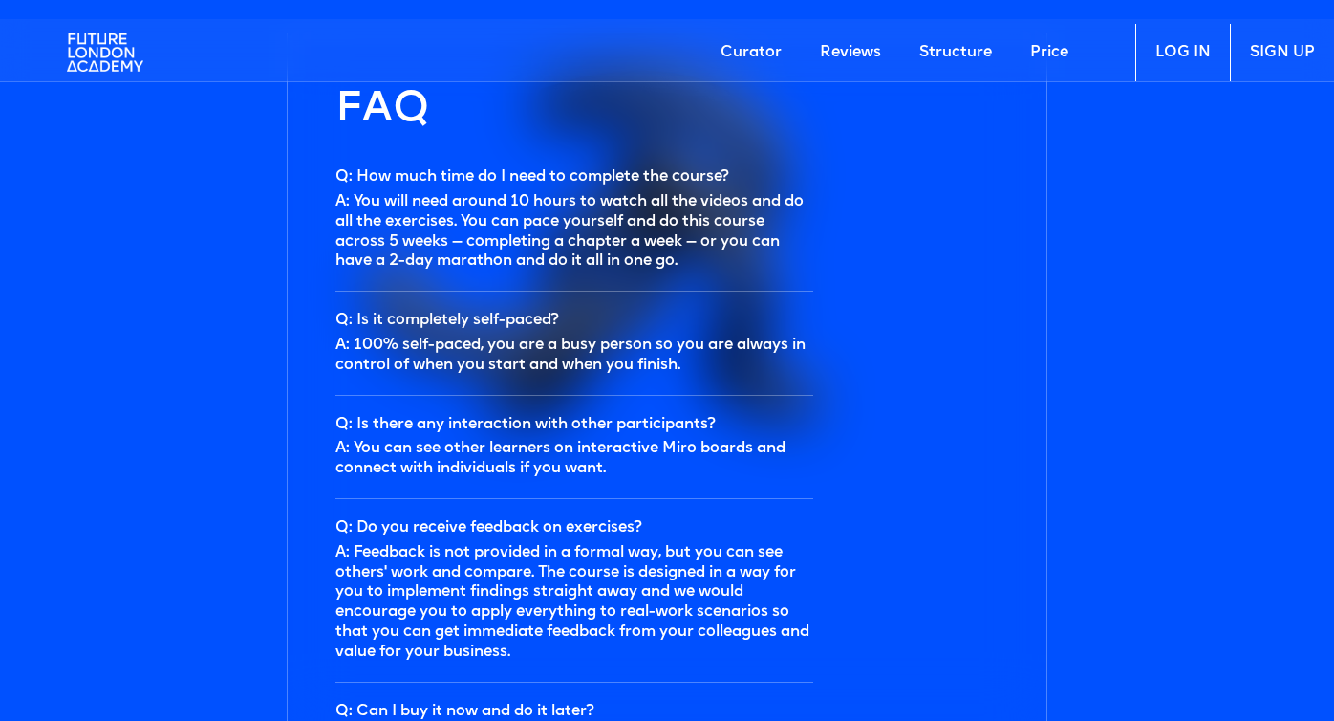
scroll to position [5675, 0]
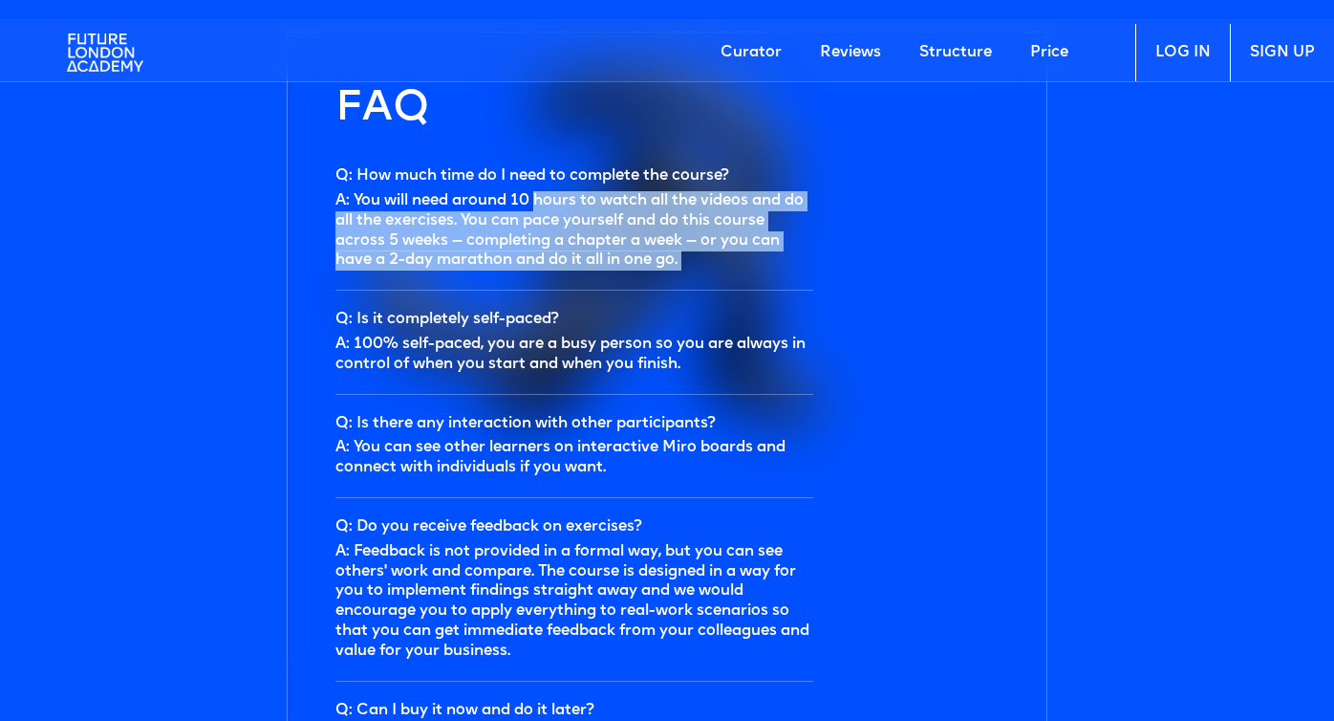
drag, startPoint x: 539, startPoint y: 201, endPoint x: 740, endPoint y: 312, distance: 229.3
click at [740, 312] on ul "Q: How much time do I need to complete the course? A: You will need around 10 h…" at bounding box center [574, 656] width 478 height 1019
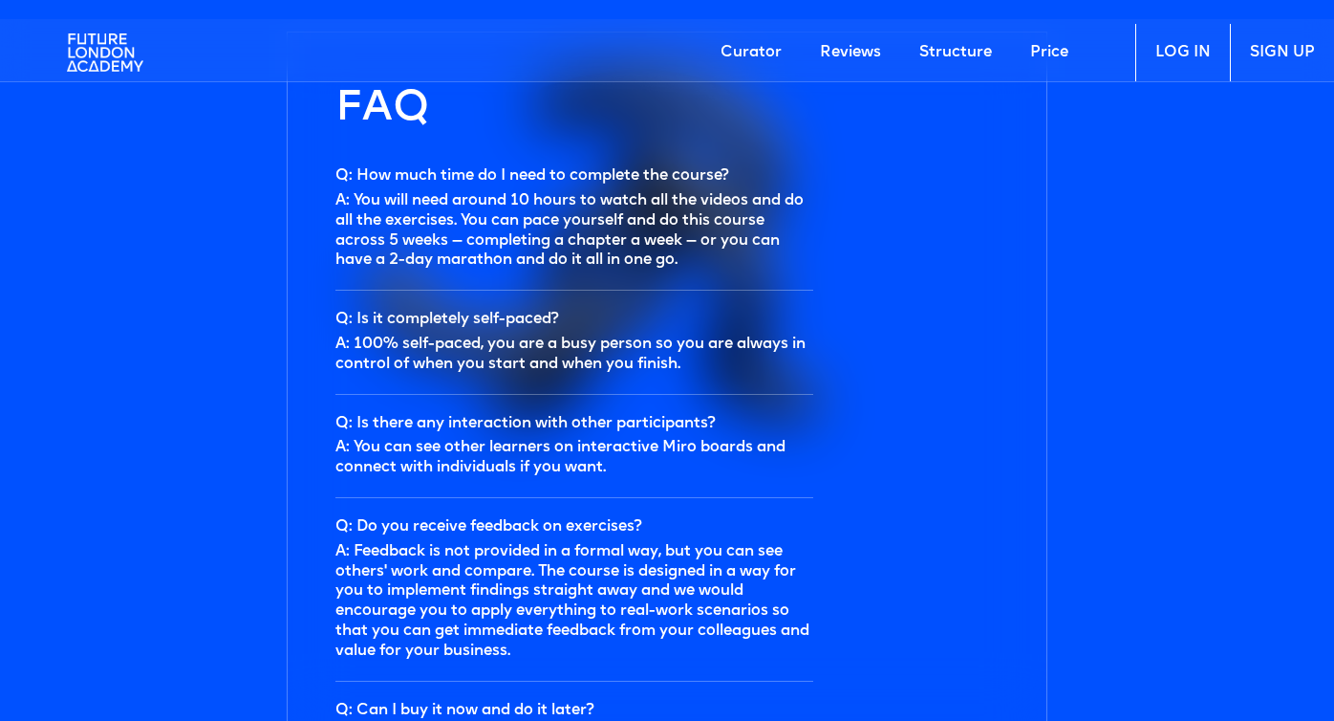
click at [648, 308] on li "Q: Is it completely self-paced? A: 100% self-paced, you are a busy person so yo…" at bounding box center [574, 342] width 478 height 103
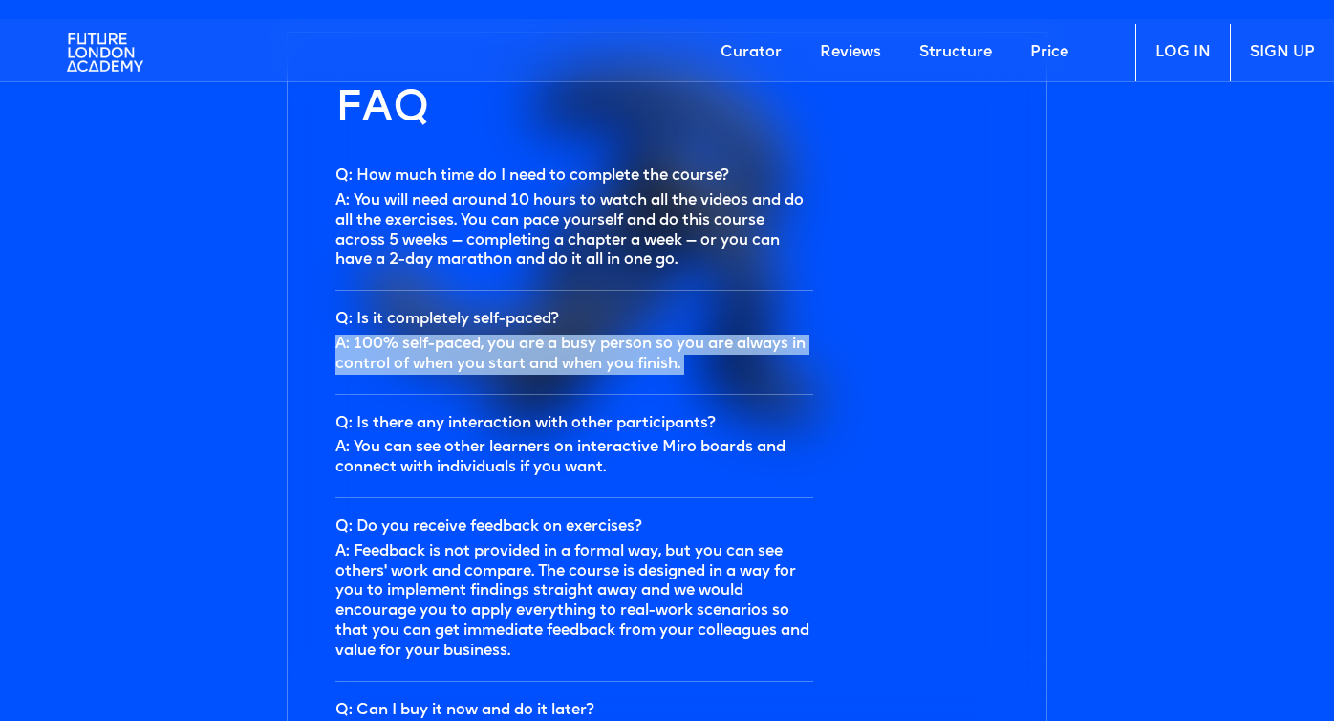
drag, startPoint x: 420, startPoint y: 334, endPoint x: 799, endPoint y: 407, distance: 385.3
click at [799, 407] on ul "Q: How much time do I need to complete the course? A: You will need around 10 h…" at bounding box center [574, 656] width 478 height 1019
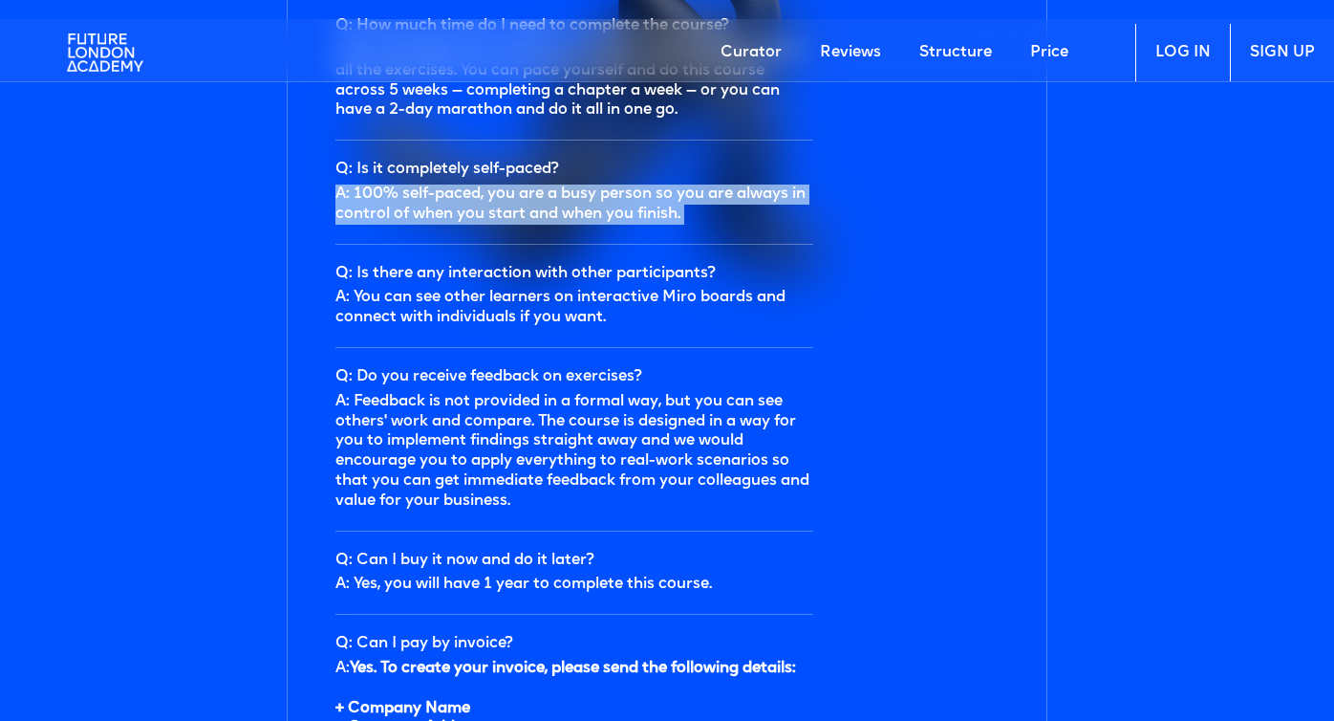
scroll to position [5834, 0]
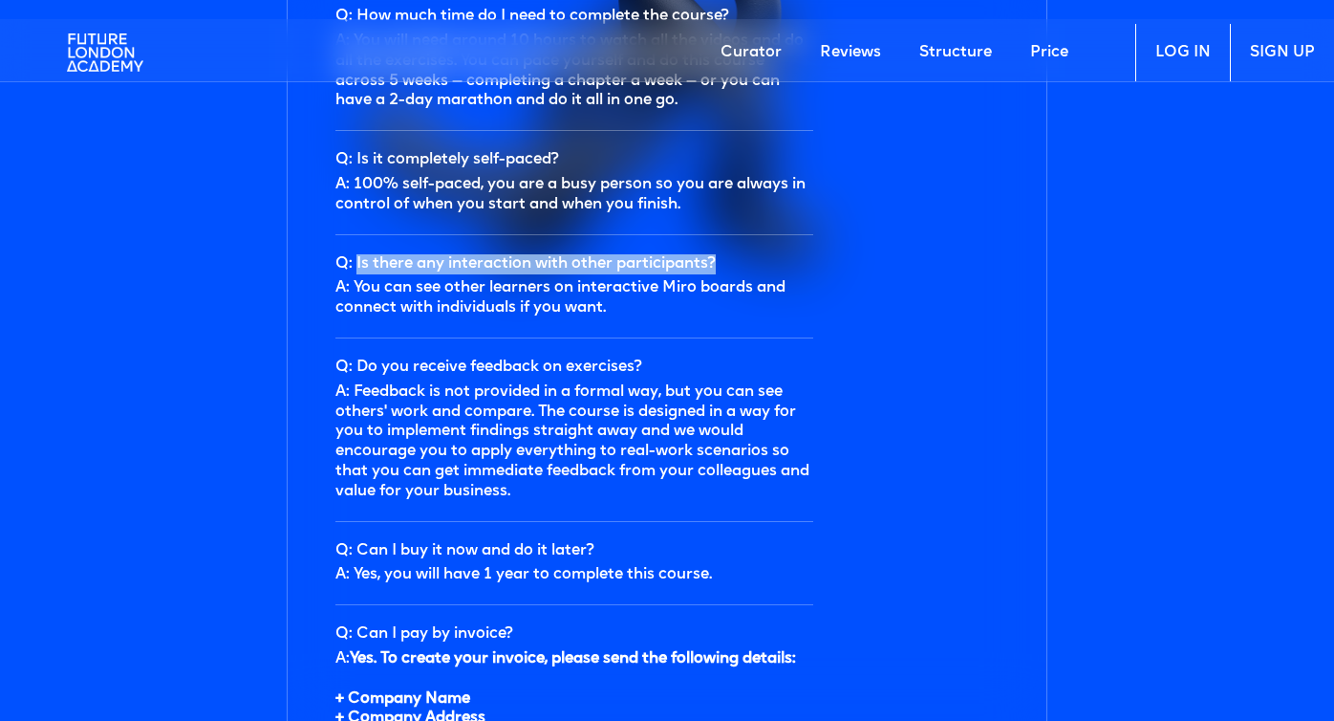
drag, startPoint x: 356, startPoint y: 267, endPoint x: 731, endPoint y: 264, distance: 375.6
click at [731, 264] on div "Q: Is there any interaction with other participants?" at bounding box center [574, 264] width 478 height 20
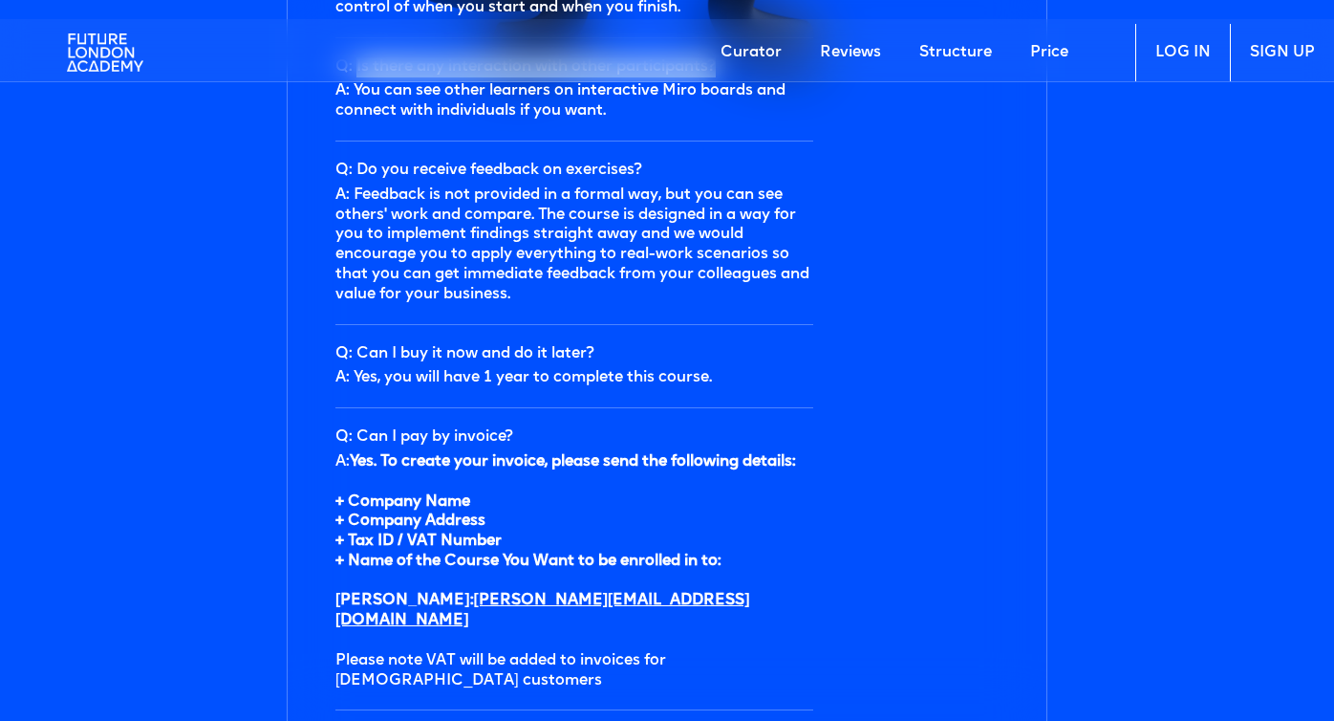
scroll to position [6038, 0]
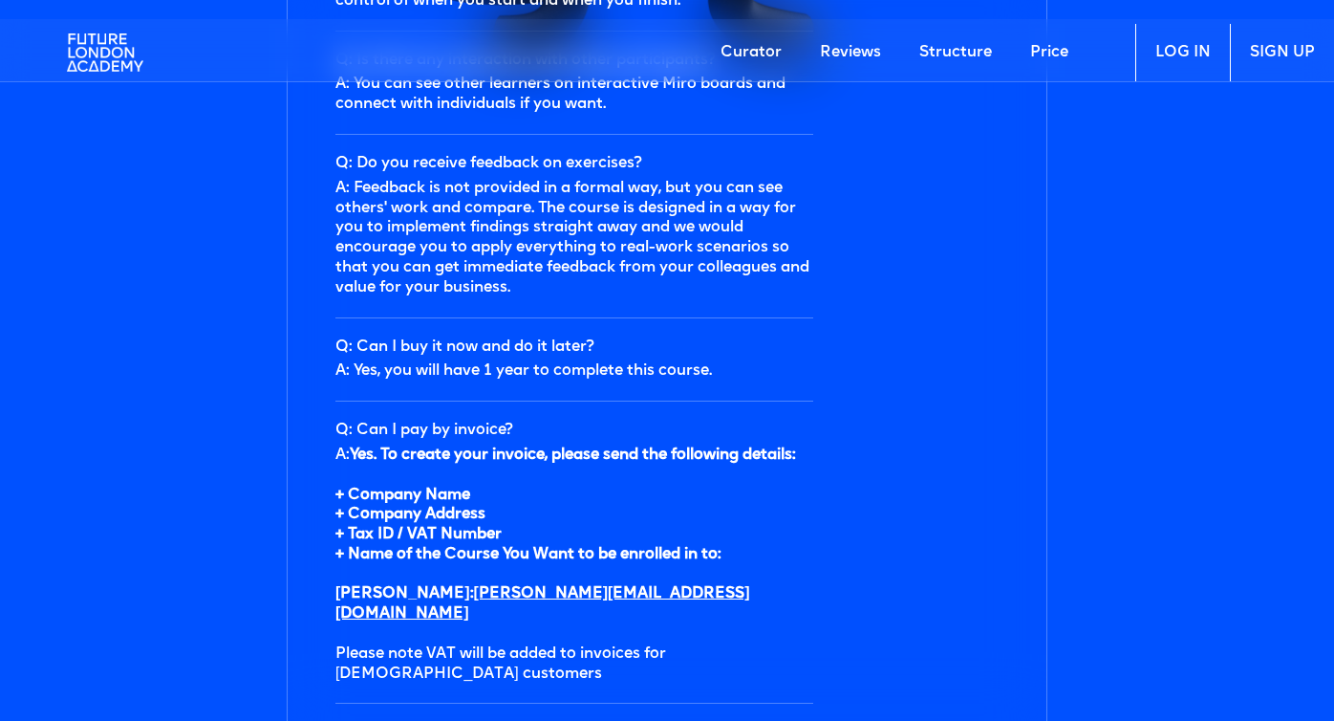
click at [644, 193] on div "A: Feedback is not provided in a formal way, but you can see others' work and c…" at bounding box center [574, 238] width 478 height 119
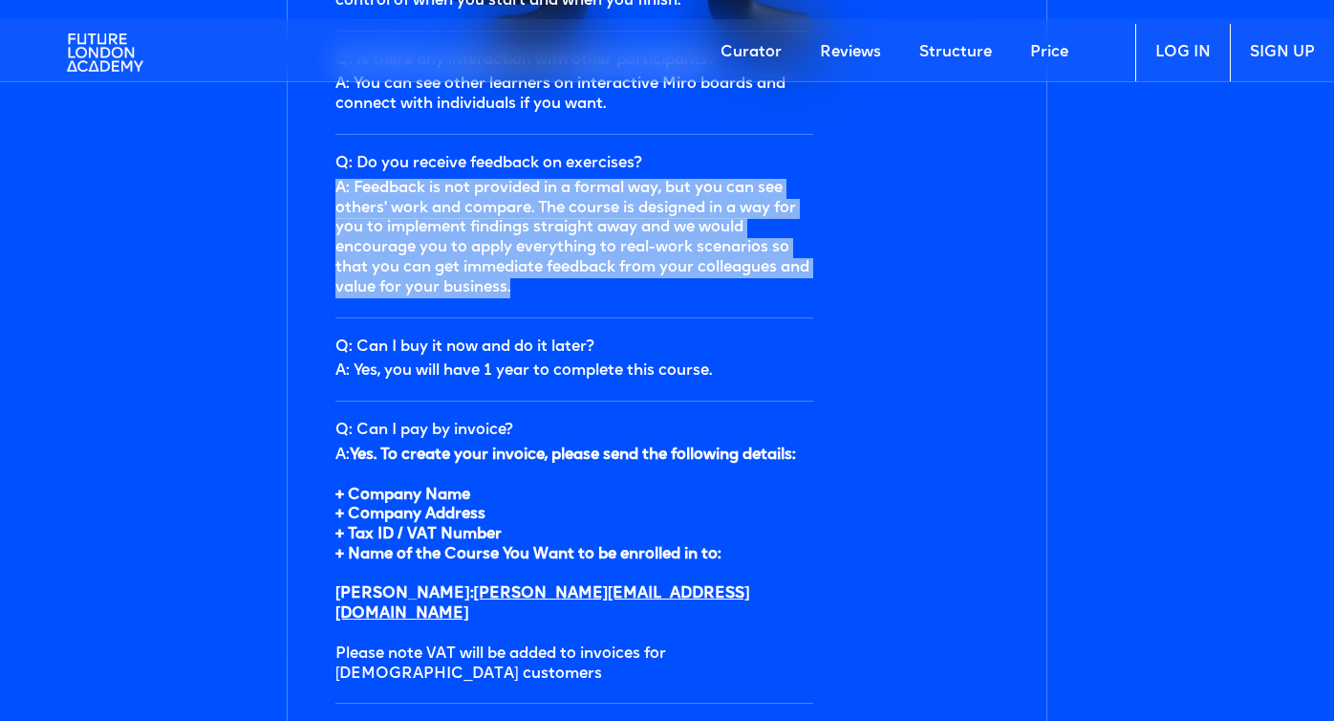
drag, startPoint x: 648, startPoint y: 166, endPoint x: 675, endPoint y: 304, distance: 140.2
click at [675, 304] on li "Q: Do you receive feedback on exercises? A: Feedback is not provided in a forma…" at bounding box center [574, 226] width 478 height 183
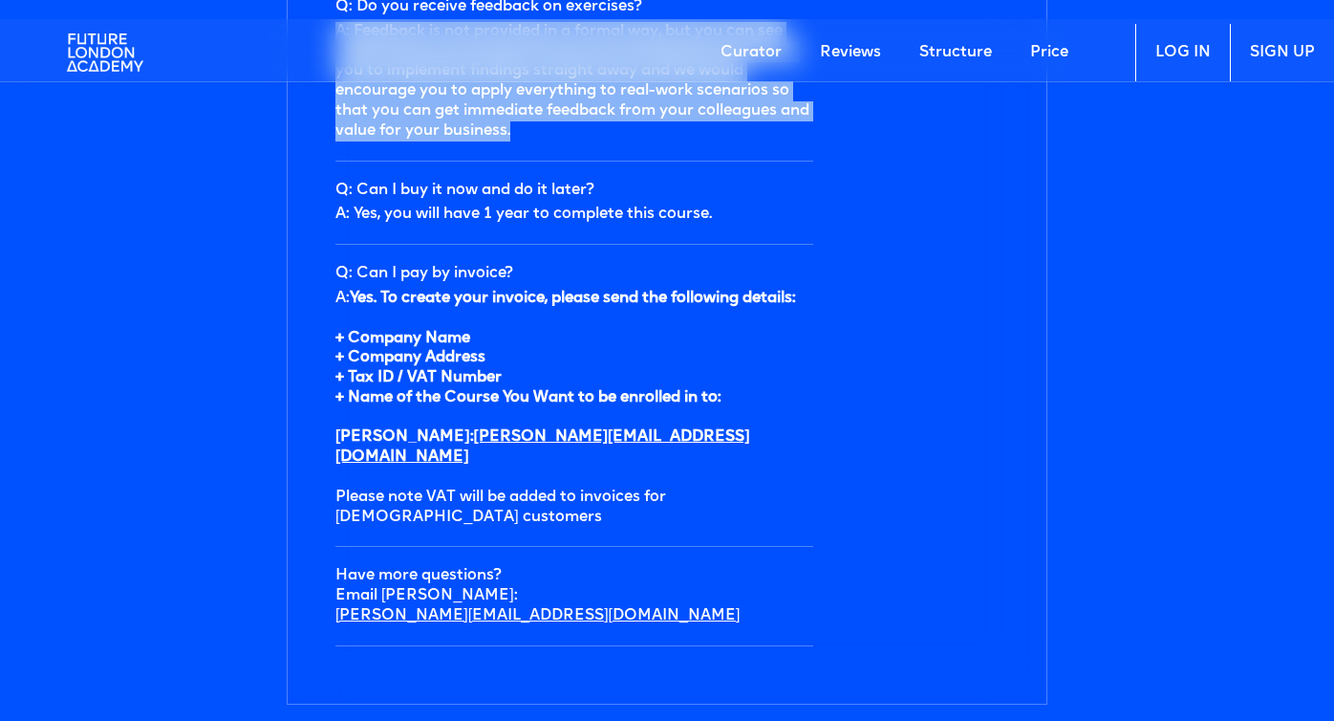
scroll to position [6208, 0]
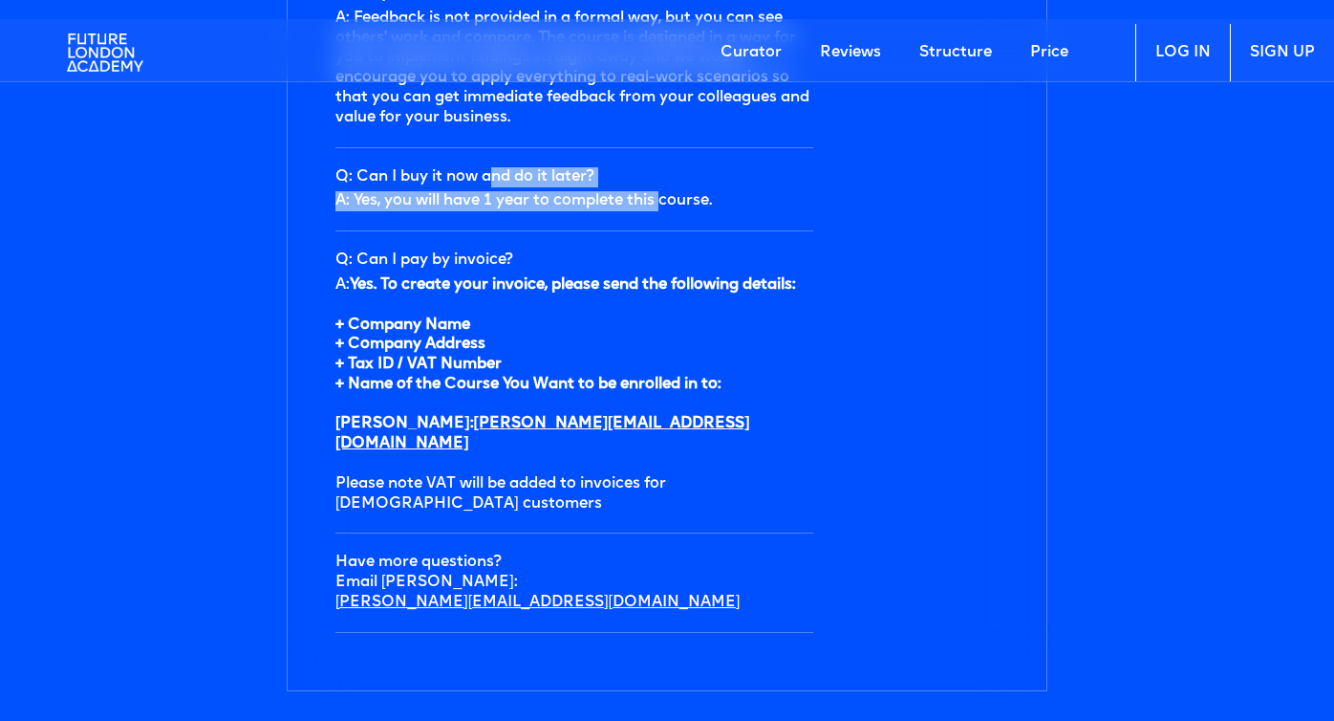
drag, startPoint x: 494, startPoint y: 178, endPoint x: 664, endPoint y: 206, distance: 172.5
click at [664, 206] on li "Q: Can I buy it now and do it later? A: Yes, you will have 1 year to complete t…" at bounding box center [574, 190] width 478 height 84
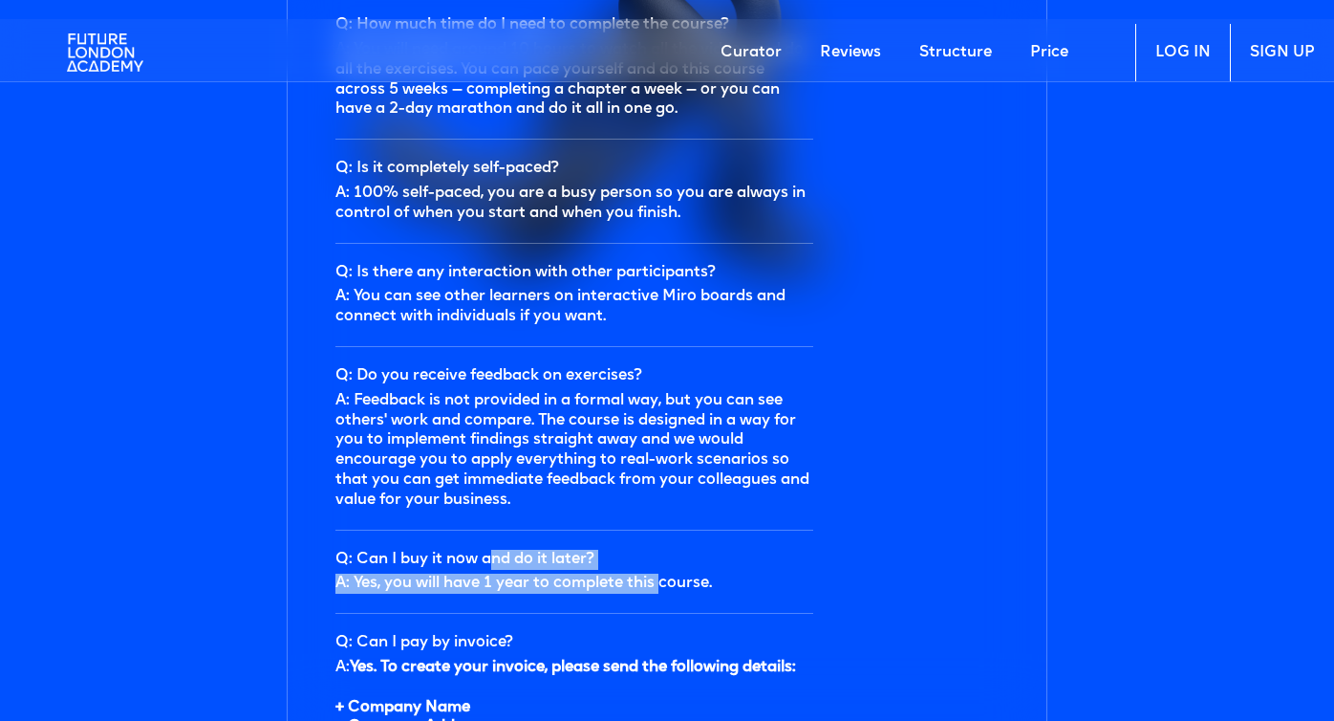
scroll to position [5440, 0]
